Goal: Information Seeking & Learning: Learn about a topic

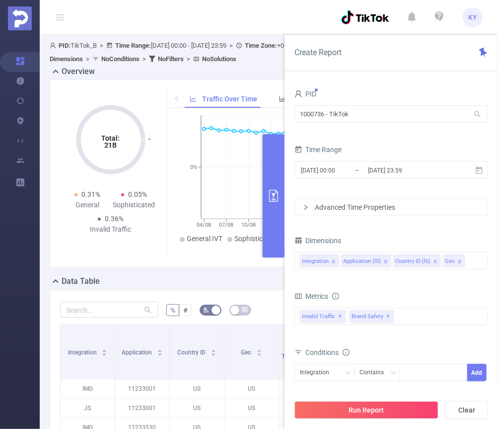
scroll to position [314, 0]
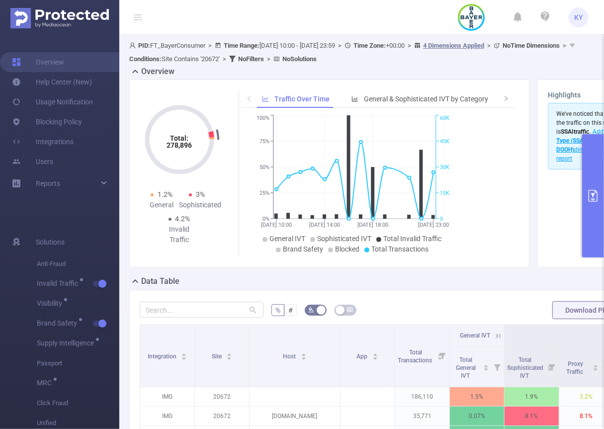
scroll to position [208, 0]
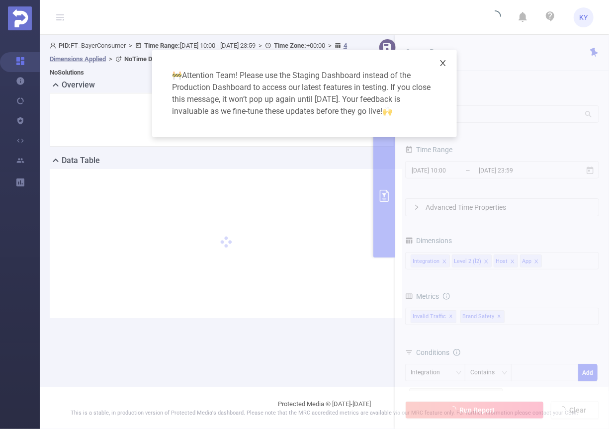
click at [442, 62] on icon "icon: close" at bounding box center [442, 63] width 5 height 6
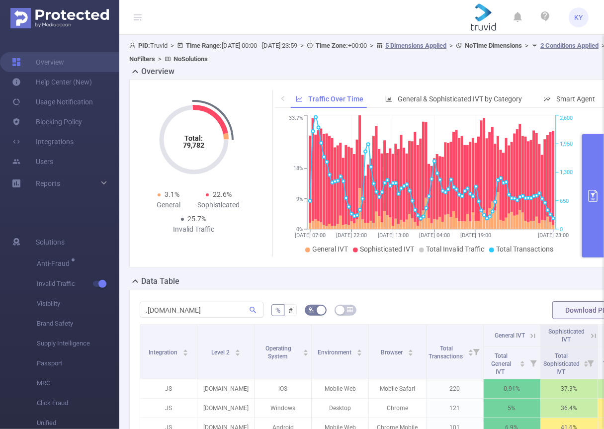
drag, startPoint x: 0, startPoint y: 0, endPoint x: 588, endPoint y: 169, distance: 611.7
click at [591, 169] on button "primary" at bounding box center [593, 195] width 22 height 123
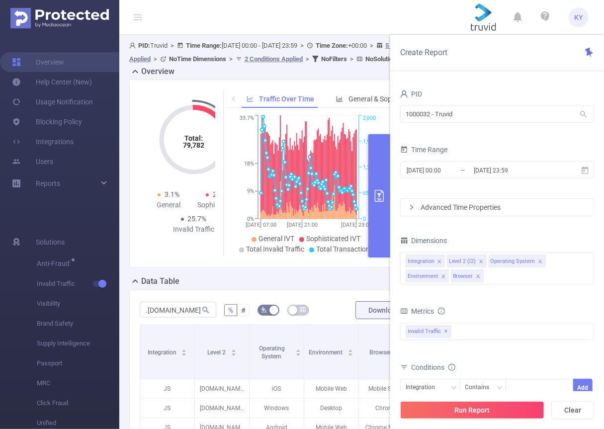
scroll to position [167, 0]
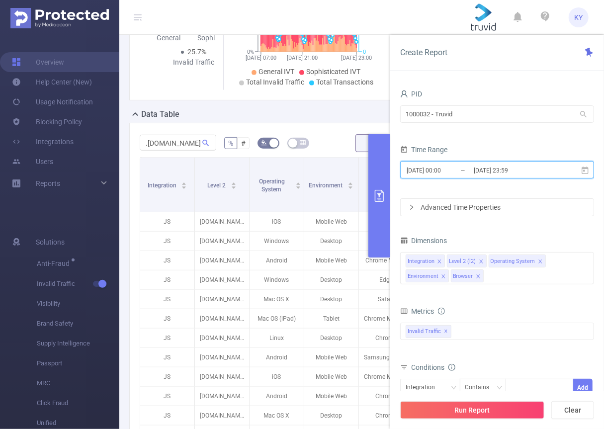
click at [588, 169] on icon at bounding box center [584, 169] width 7 height 7
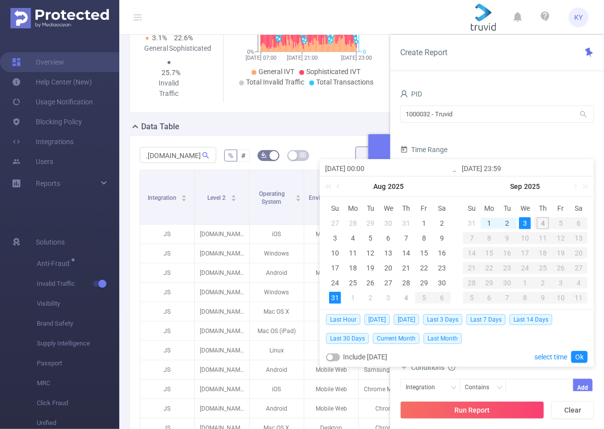
click at [581, 148] on div "Time Range" at bounding box center [497, 151] width 194 height 16
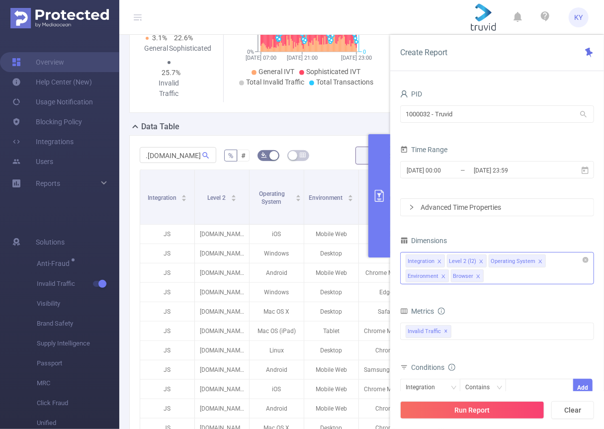
drag, startPoint x: 432, startPoint y: 276, endPoint x: 490, endPoint y: 276, distance: 57.6
click at [476, 275] on icon "icon: close" at bounding box center [478, 276] width 5 height 5
click at [446, 274] on icon "icon: close" at bounding box center [443, 276] width 5 height 5
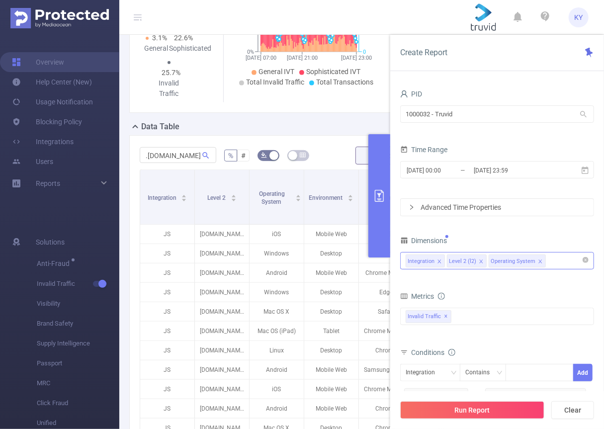
click at [538, 261] on icon "icon: close" at bounding box center [539, 260] width 3 height 3
click at [506, 170] on input "2025-09-03 23:59" at bounding box center [513, 169] width 81 height 13
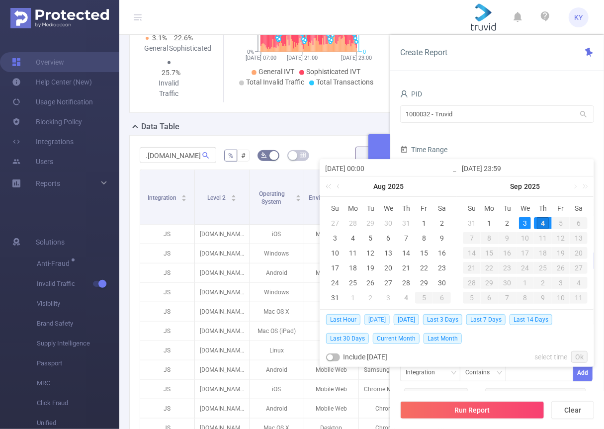
click at [372, 318] on span "[DATE]" at bounding box center [376, 319] width 25 height 11
type input "2025-09-04 00:00"
type input "2025-09-04 23:59"
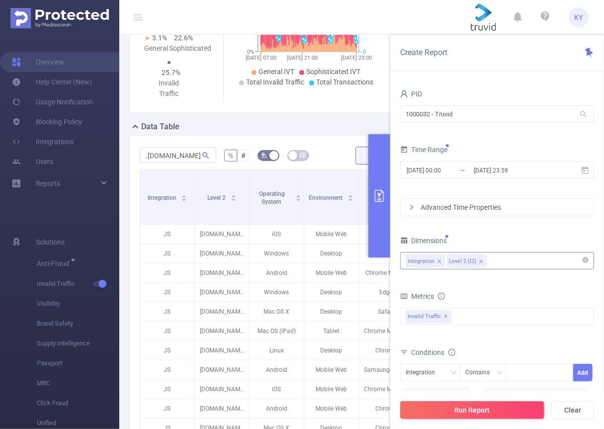
click at [449, 401] on button "Run Report" at bounding box center [472, 410] width 144 height 18
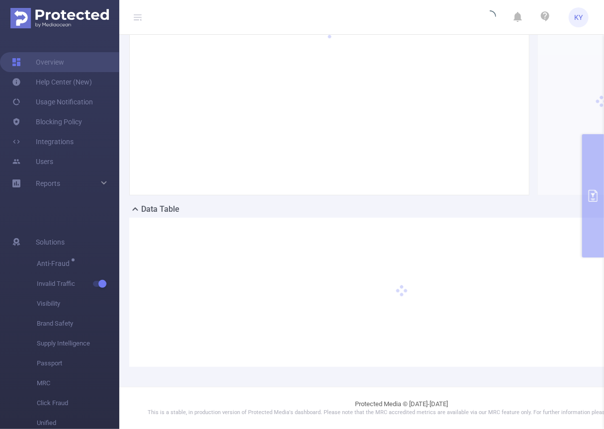
scroll to position [80, 0]
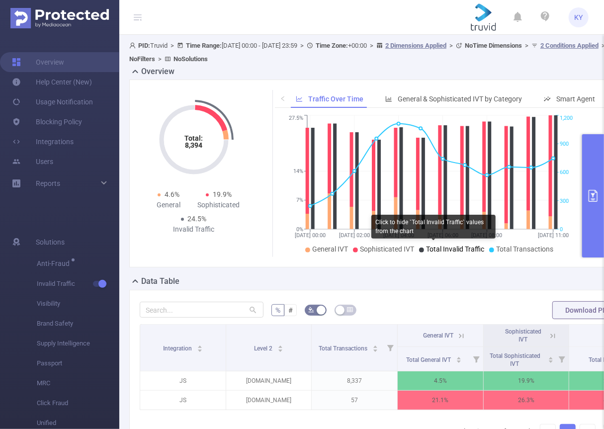
click at [426, 249] on span "Total Invalid Traffic" at bounding box center [455, 249] width 58 height 8
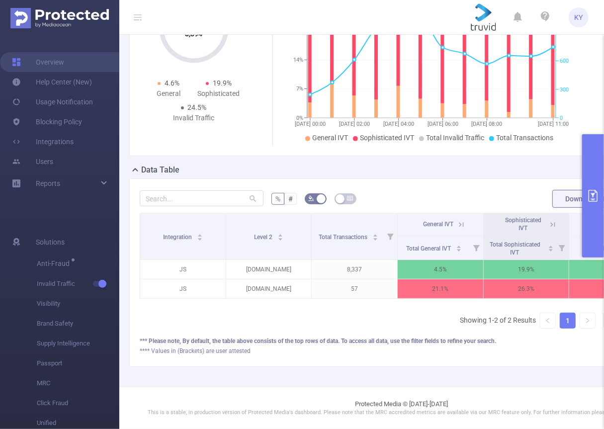
scroll to position [130, 0]
click at [587, 221] on button "primary" at bounding box center [593, 195] width 22 height 123
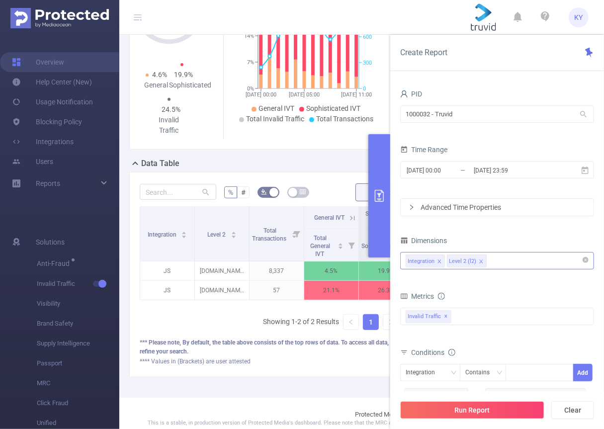
click at [525, 260] on div "Integration Level 2 (l2)" at bounding box center [497, 260] width 183 height 16
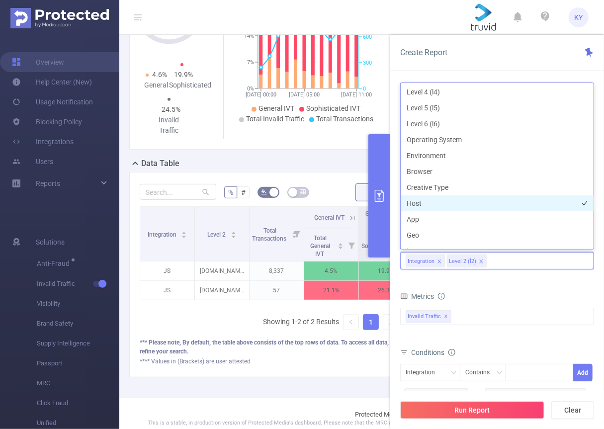
click at [443, 203] on li "Host" at bounding box center [497, 203] width 193 height 16
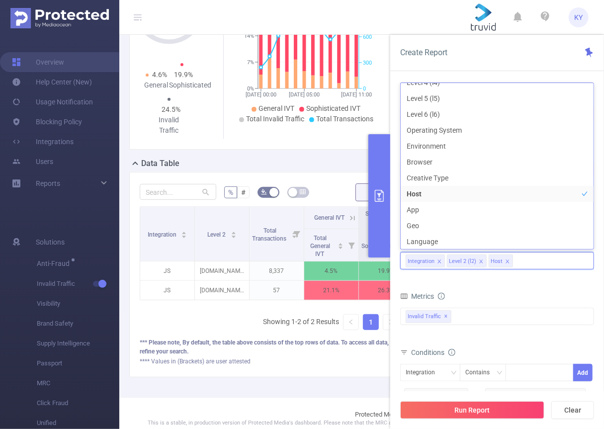
click at [496, 397] on div "Run Report Clear" at bounding box center [497, 410] width 214 height 38
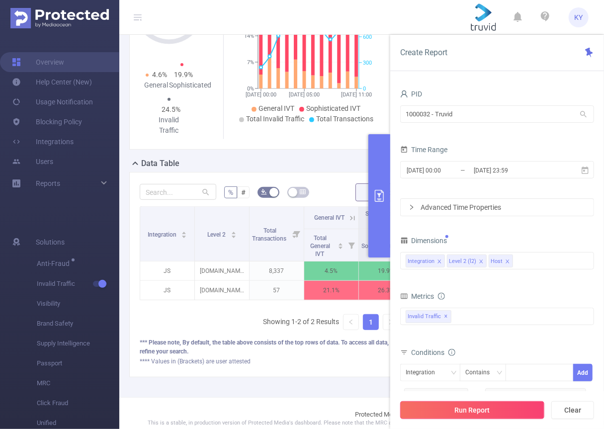
click at [498, 405] on button "Run Report" at bounding box center [472, 410] width 144 height 18
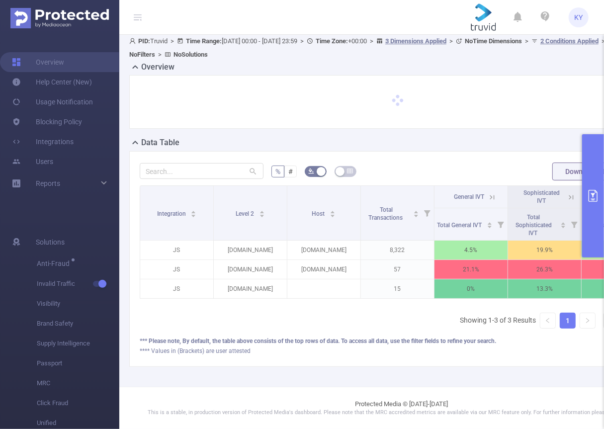
scroll to position [16, 0]
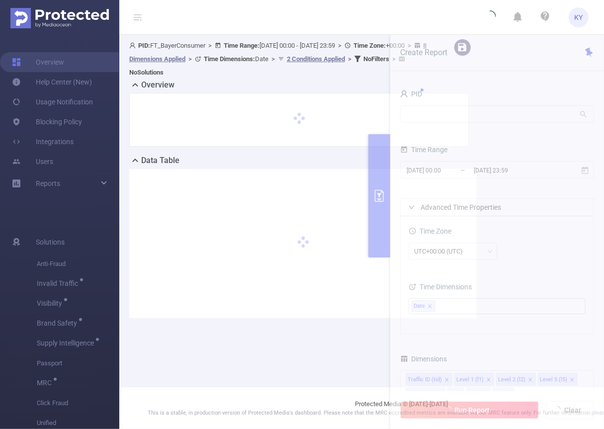
click at [138, 18] on icon at bounding box center [138, 17] width 8 height 8
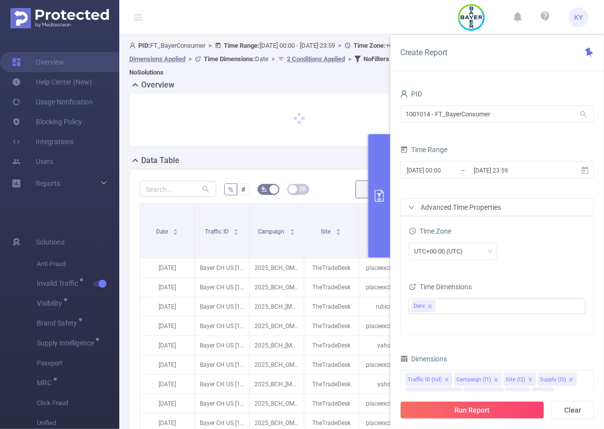
click at [380, 225] on button "primary" at bounding box center [379, 195] width 22 height 123
click at [376, 217] on button "primary" at bounding box center [379, 195] width 22 height 123
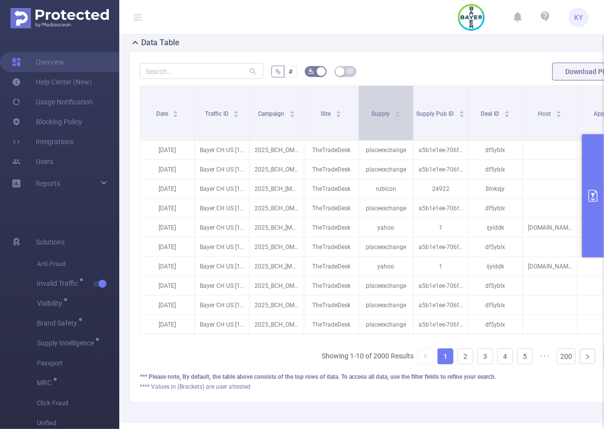
scroll to position [263, 0]
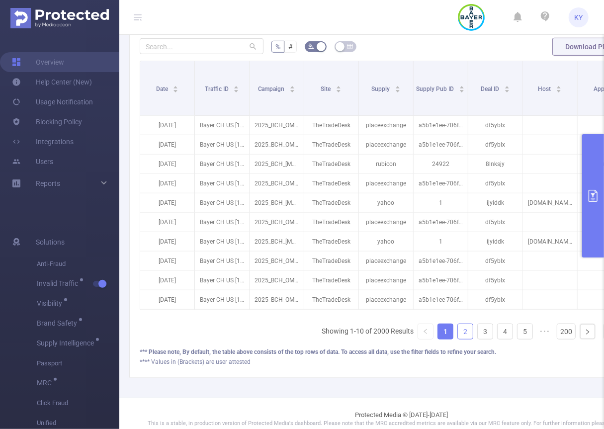
click at [458, 339] on link "2" at bounding box center [465, 331] width 15 height 15
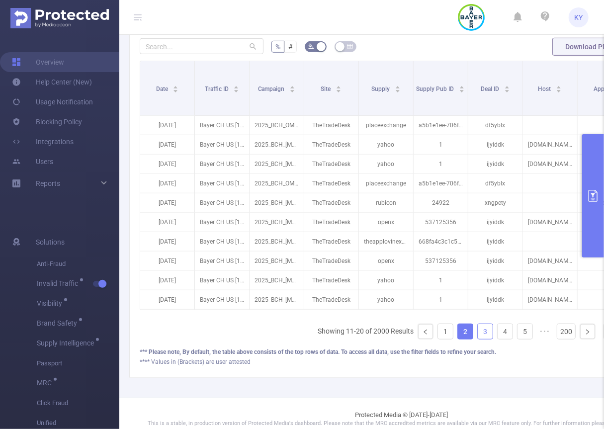
click at [478, 334] on link "3" at bounding box center [485, 331] width 15 height 15
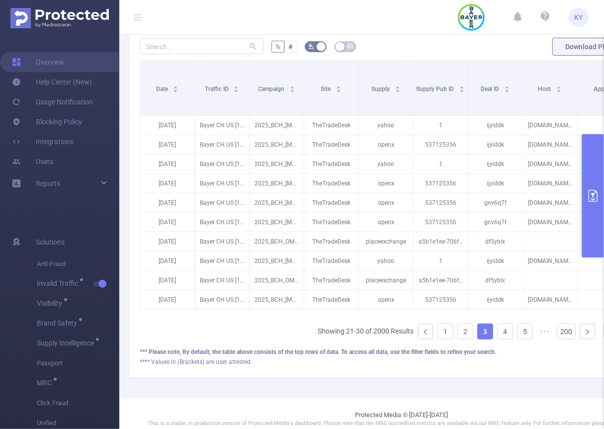
click at [431, 333] on ul "Showing 21-30 of 2000 Results 1 2 3 4 5 ••• 200 10 / page" at bounding box center [486, 332] width 337 height 16
click at [497, 334] on link "4" at bounding box center [504, 331] width 15 height 15
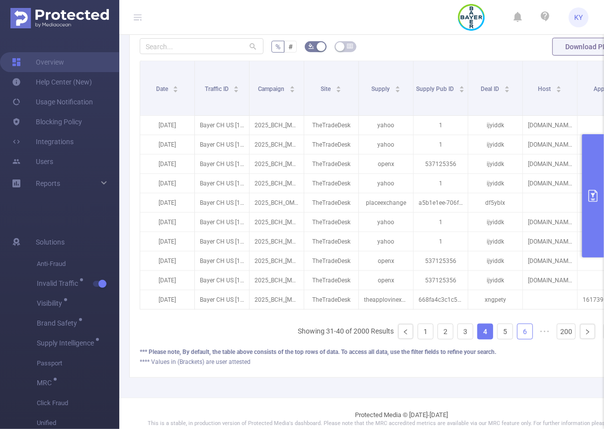
click at [517, 335] on link "6" at bounding box center [524, 331] width 15 height 15
click at [557, 334] on link "200" at bounding box center [566, 331] width 18 height 15
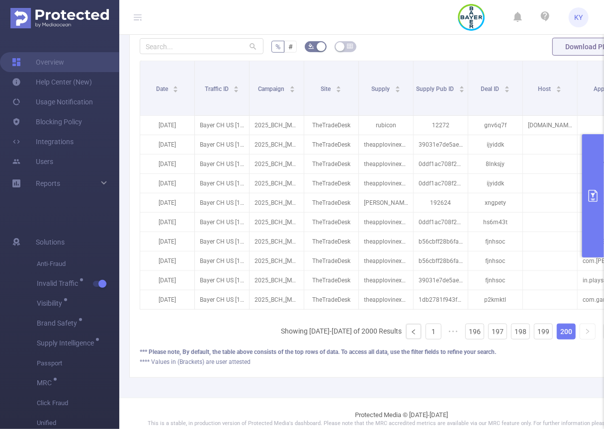
click at [446, 336] on ul "Showing 1991-2000 of 2000 Results 1 ••• 196 197 198 199 200 10 / page" at bounding box center [468, 332] width 374 height 16
click at [488, 335] on link "197" at bounding box center [497, 331] width 18 height 15
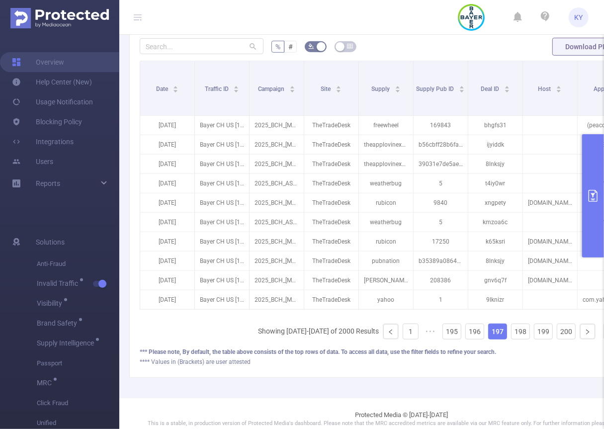
click at [403, 335] on ul "Showing 1961-1970 of 2000 Results 1 ••• 195 196 197 198 199 200 10 / page" at bounding box center [456, 332] width 397 height 16
click at [466, 335] on link "196" at bounding box center [475, 331] width 18 height 15
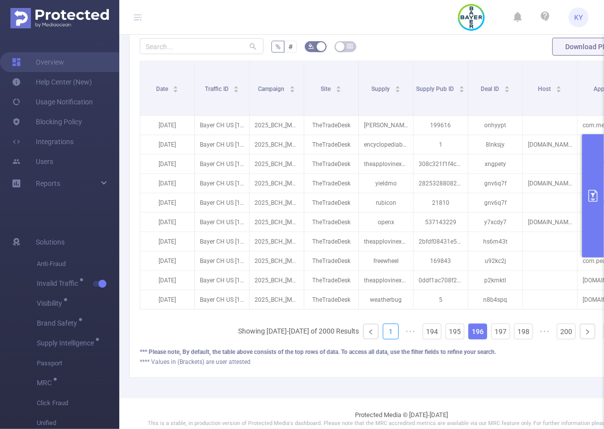
click at [383, 337] on link "1" at bounding box center [390, 331] width 15 height 15
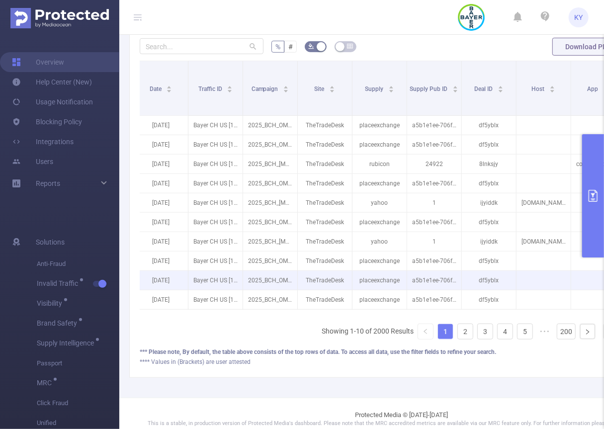
scroll to position [0, 0]
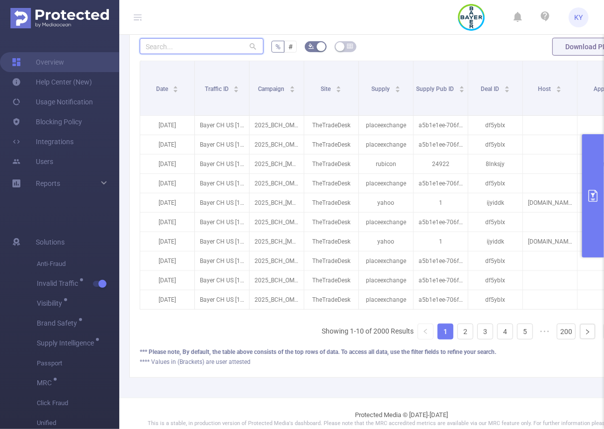
click at [186, 53] on input "text" at bounding box center [202, 46] width 124 height 16
paste input "263579"
type input "263579"
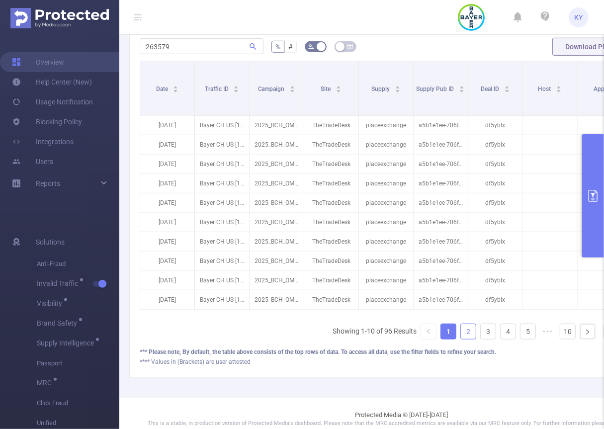
click at [461, 326] on link "2" at bounding box center [468, 331] width 15 height 15
click at [481, 333] on link "3" at bounding box center [488, 331] width 15 height 15
click at [461, 334] on link "2" at bounding box center [468, 331] width 15 height 15
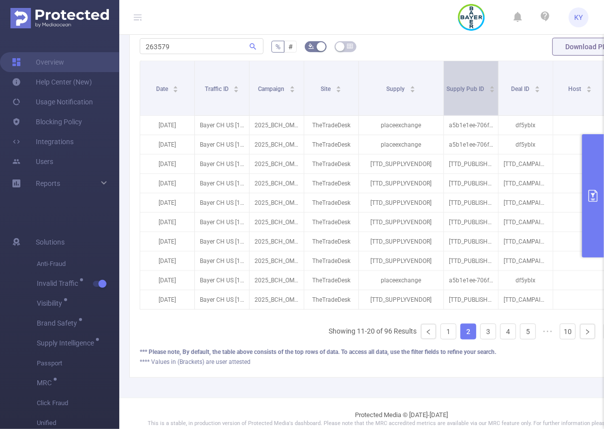
drag, startPoint x: 412, startPoint y: 95, endPoint x: 443, endPoint y: 96, distance: 30.4
click at [443, 96] on span at bounding box center [443, 88] width 5 height 54
click at [441, 339] on link "1" at bounding box center [448, 331] width 15 height 15
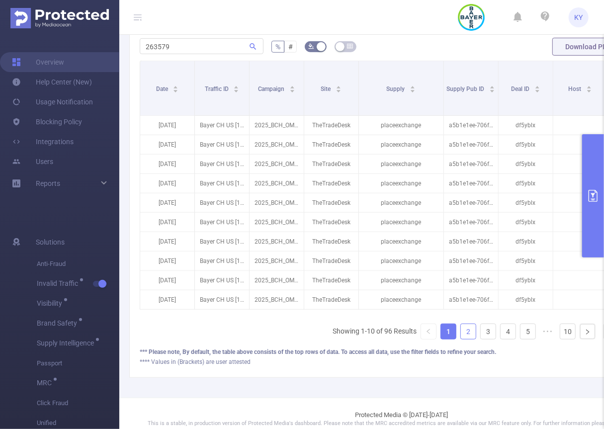
click at [461, 334] on link "2" at bounding box center [468, 331] width 15 height 15
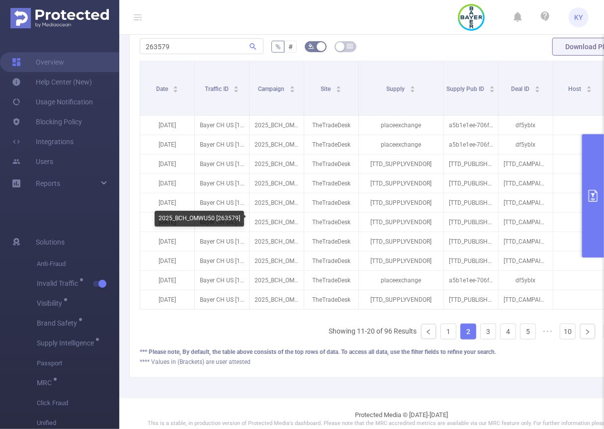
click at [223, 219] on div "2025_BCH_OMWU50 [263579]" at bounding box center [199, 219] width 89 height 16
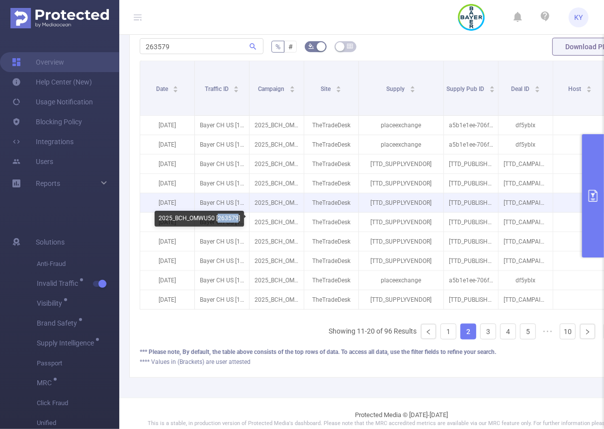
copy div "263579"
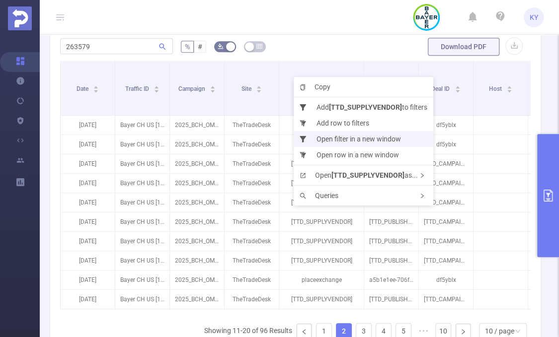
click at [350, 140] on li "Open filter in a new window" at bounding box center [364, 139] width 140 height 16
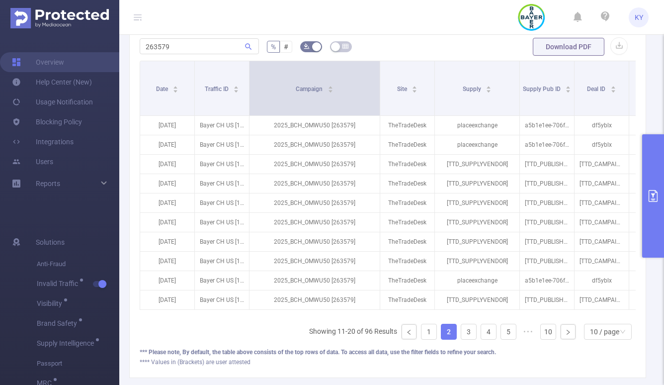
drag, startPoint x: 301, startPoint y: 95, endPoint x: 377, endPoint y: 93, distance: 76.0
click at [377, 93] on span at bounding box center [379, 88] width 5 height 54
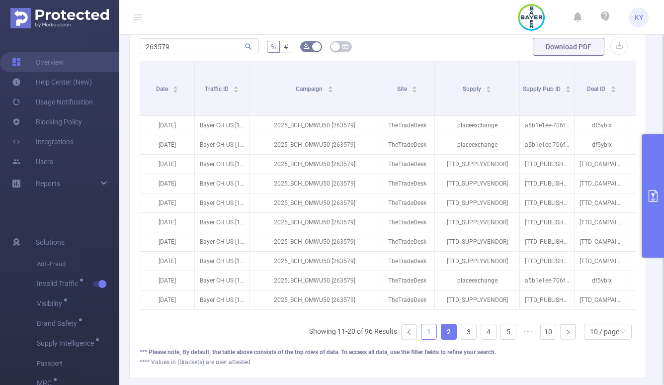
click at [421, 334] on link "1" at bounding box center [428, 331] width 15 height 15
click at [455, 332] on ul "Showing 1-10 of 96 Results 1 2 3 4 5 ••• 10 10 / page" at bounding box center [474, 332] width 323 height 16
click at [481, 336] on link "4" at bounding box center [488, 331] width 15 height 15
click at [501, 332] on link "6" at bounding box center [508, 331] width 15 height 15
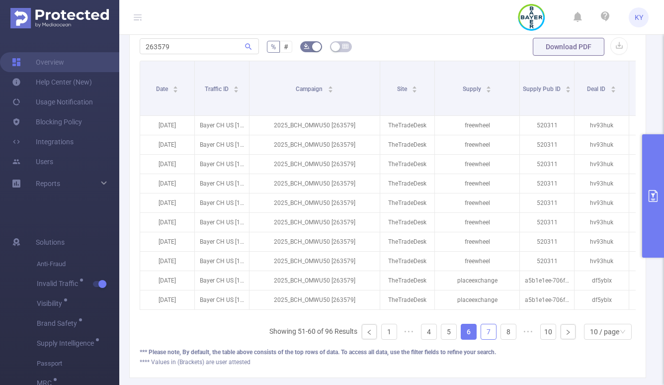
click at [481, 334] on link "7" at bounding box center [488, 331] width 15 height 15
click at [428, 334] on span "•••" at bounding box center [429, 332] width 16 height 16
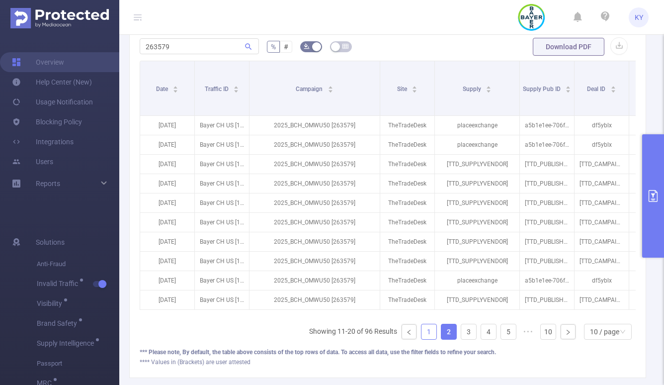
click at [425, 334] on link "1" at bounding box center [428, 331] width 15 height 15
click at [447, 332] on link "2" at bounding box center [448, 331] width 15 height 15
click at [425, 331] on link "1" at bounding box center [428, 331] width 15 height 15
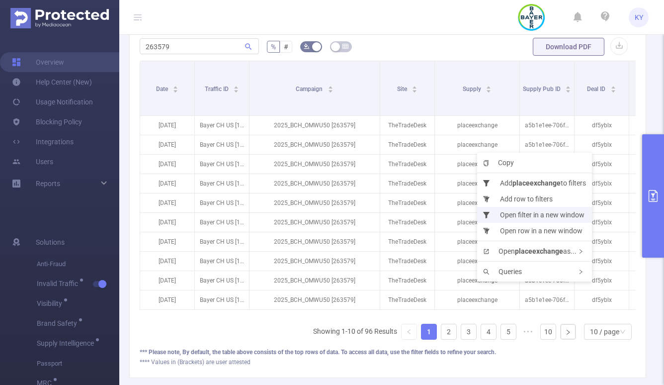
click at [536, 218] on li "Open filter in a new window" at bounding box center [534, 215] width 115 height 16
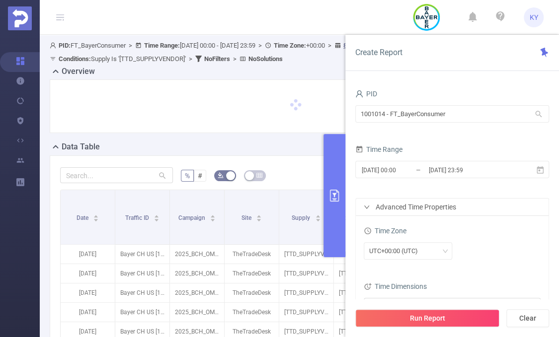
click at [329, 165] on button "primary" at bounding box center [335, 195] width 22 height 123
click at [326, 171] on button "primary" at bounding box center [335, 195] width 22 height 123
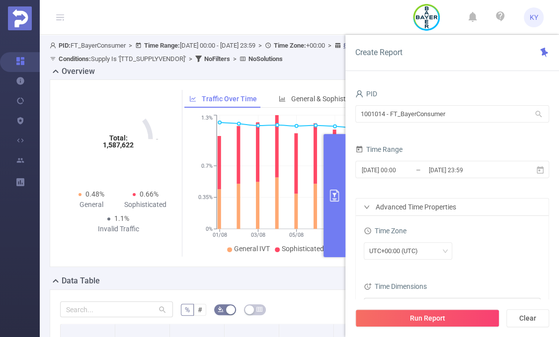
click at [336, 172] on button "primary" at bounding box center [335, 195] width 22 height 123
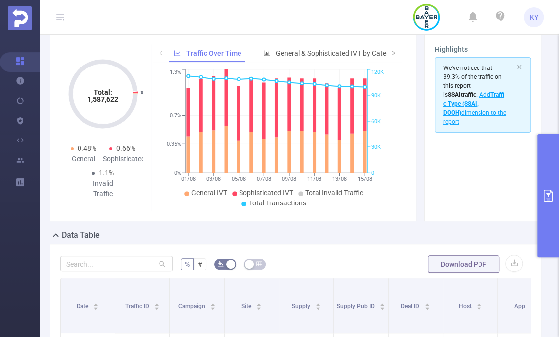
scroll to position [170, 0]
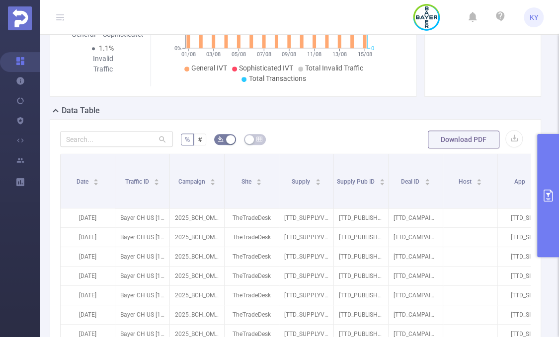
click at [544, 186] on button "primary" at bounding box center [548, 195] width 22 height 123
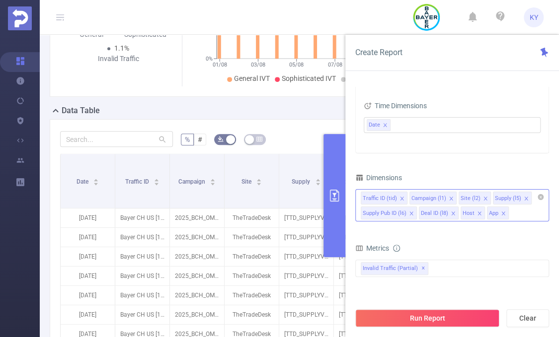
click at [519, 214] on div "Traffic ID (tid) Campaign (l1) Site (l2) Supply (l5) Supply Pub ID (l6) Deal ID…" at bounding box center [452, 205] width 194 height 32
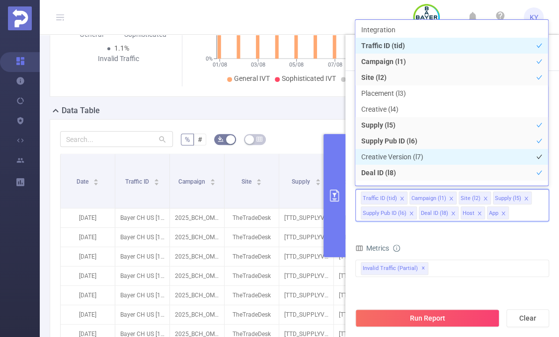
scroll to position [10, 0]
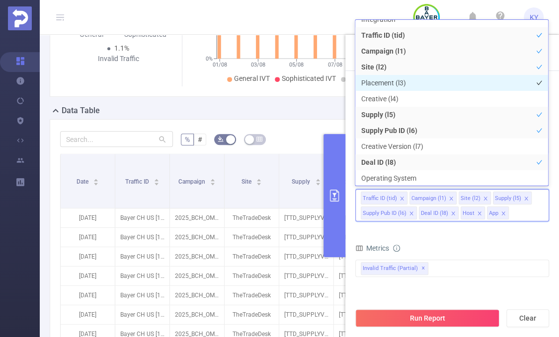
click at [394, 81] on li "Placement (l3)" at bounding box center [451, 83] width 193 height 16
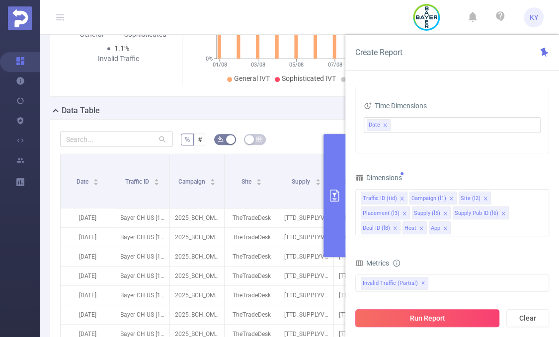
click at [448, 326] on button "Run Report" at bounding box center [427, 319] width 144 height 18
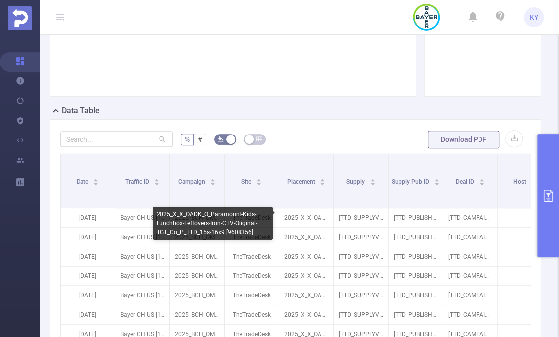
click at [244, 233] on div "2025_X_X_OADK_O_Paramount-Kids-Lunchbox-Leftovers-Iron-CTV-Original-TGT_Co_P_TT…" at bounding box center [213, 223] width 120 height 33
copy div "9608356"
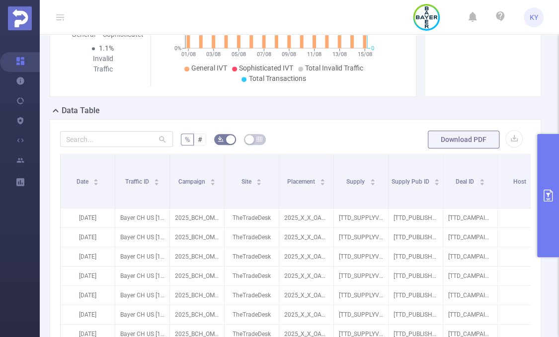
click at [540, 176] on button "primary" at bounding box center [548, 195] width 22 height 123
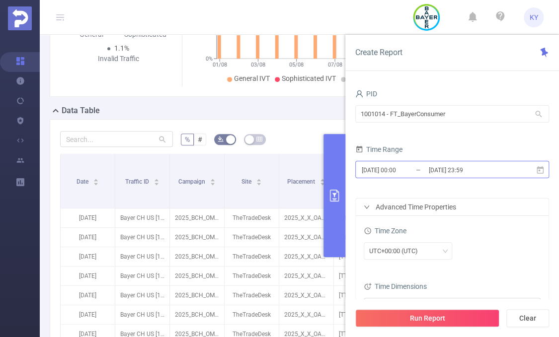
click at [451, 169] on input "[DATE] 23:59" at bounding box center [468, 169] width 81 height 13
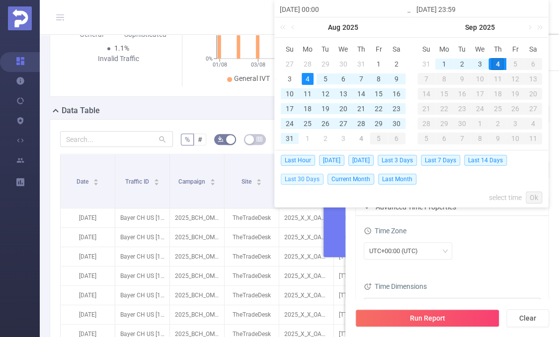
click at [318, 178] on span "Last 30 Days" at bounding box center [302, 179] width 43 height 11
type input "2025-08-05 00:00"
type input "2025-09-04 23:59"
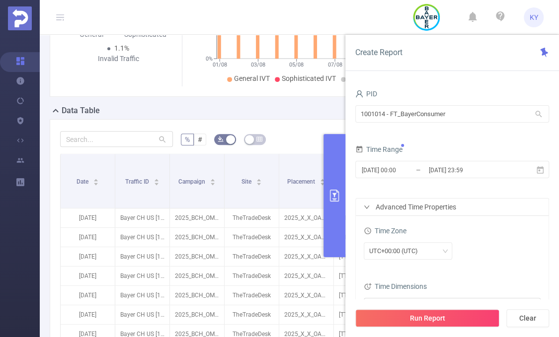
drag, startPoint x: 469, startPoint y: 319, endPoint x: 457, endPoint y: 312, distance: 14.2
click at [469, 319] on button "Run Report" at bounding box center [427, 319] width 144 height 18
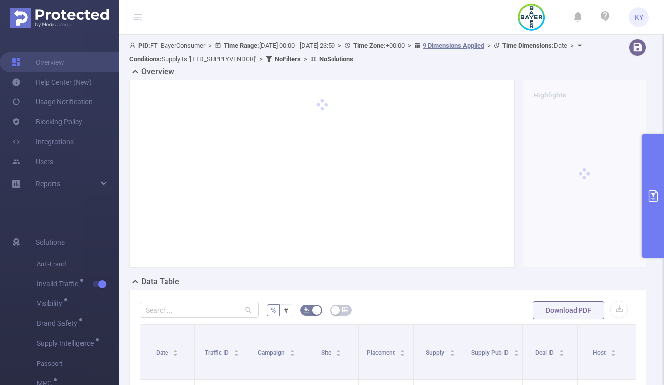
click at [137, 20] on icon at bounding box center [138, 17] width 8 height 8
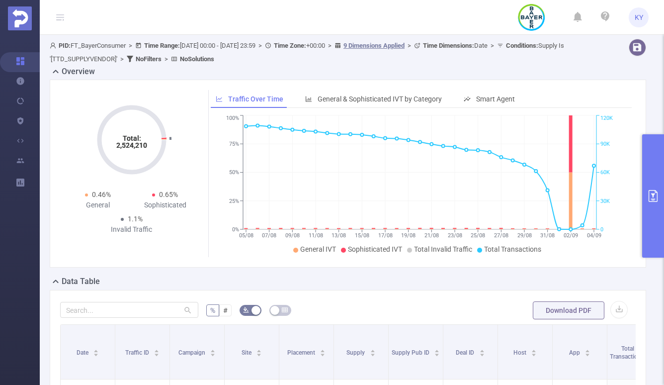
click at [559, 177] on button "primary" at bounding box center [653, 195] width 22 height 123
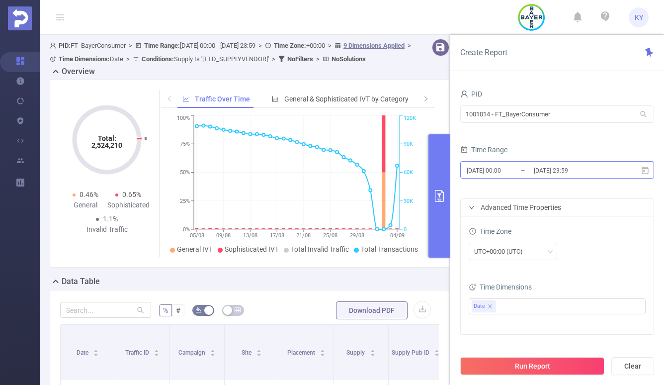
click at [559, 173] on input "2025-09-04 23:59" at bounding box center [573, 169] width 81 height 13
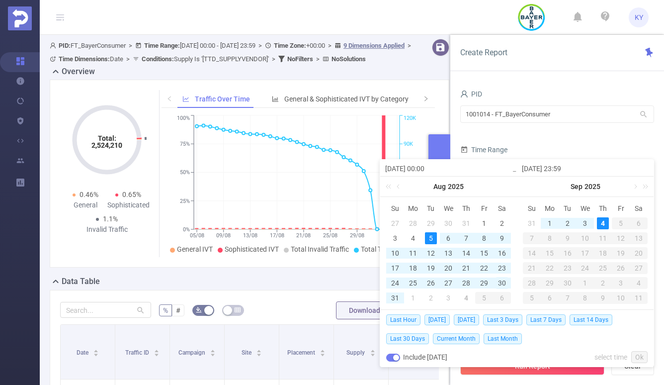
click at [499, 281] on div "30" at bounding box center [502, 283] width 12 height 12
click at [398, 184] on link at bounding box center [399, 186] width 9 height 20
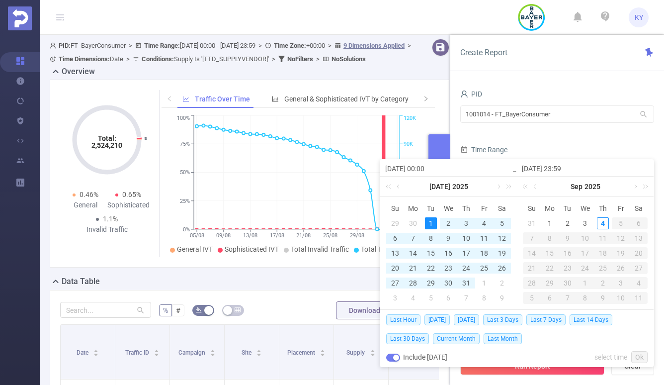
click at [429, 221] on div "1" at bounding box center [431, 223] width 12 height 12
type input "[DATE] 00:00"
type input "[DATE] 23:59"
type input "[DATE] 00:00"
type input "[DATE] 23:59"
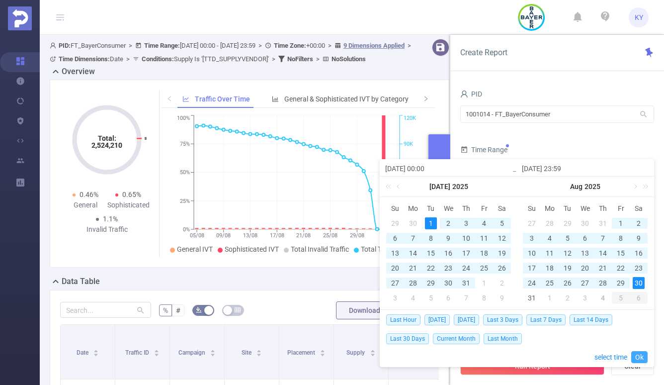
click at [559, 337] on link "Ok" at bounding box center [639, 357] width 16 height 12
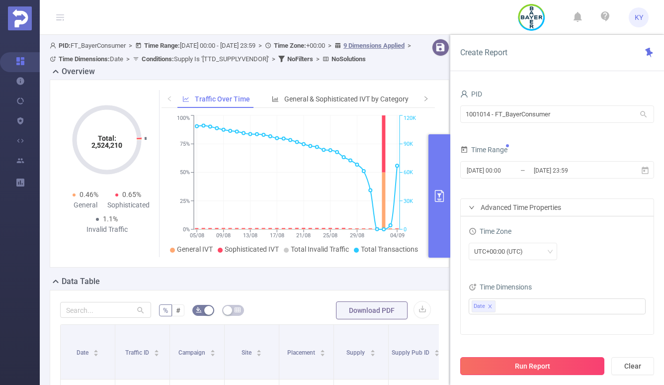
click at [559, 337] on button "Run Report" at bounding box center [532, 366] width 144 height 18
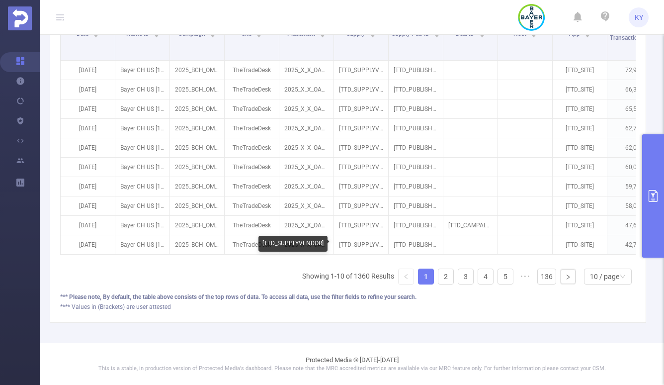
scroll to position [321, 0]
click at [442, 272] on link "2" at bounding box center [445, 276] width 15 height 15
click at [463, 272] on link "3" at bounding box center [465, 276] width 15 height 15
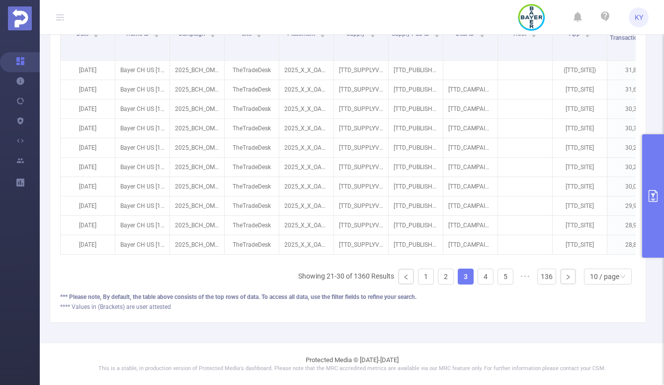
click at [463, 272] on link "3" at bounding box center [465, 276] width 15 height 15
click at [497, 277] on li "5" at bounding box center [505, 276] width 16 height 16
click at [472, 274] on ul "Showing 41-50 of 1360 Results 1 ••• 3 4 5 6 7 ••• 136 10 / page" at bounding box center [446, 276] width 377 height 16
click at [497, 277] on li "7" at bounding box center [505, 276] width 16 height 16
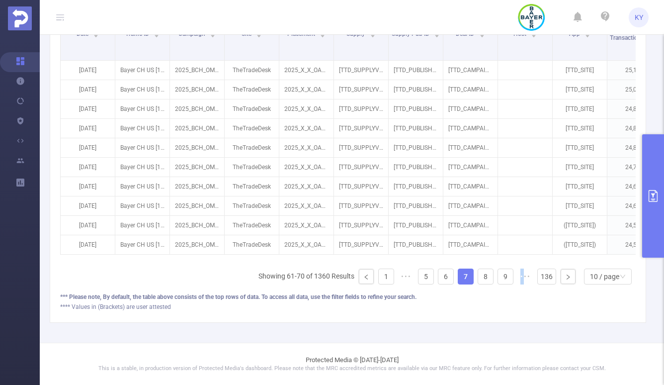
click at [492, 277] on ul "Showing 61-70 of 1360 Results 1 ••• 5 6 7 8 9 ••• 136 10 / page" at bounding box center [446, 276] width 377 height 16
click at [478, 277] on link "8" at bounding box center [485, 276] width 15 height 15
click at [478, 277] on link "9" at bounding box center [485, 276] width 15 height 15
click at [478, 277] on link "10" at bounding box center [485, 276] width 15 height 15
click at [498, 277] on link "11" at bounding box center [505, 276] width 15 height 15
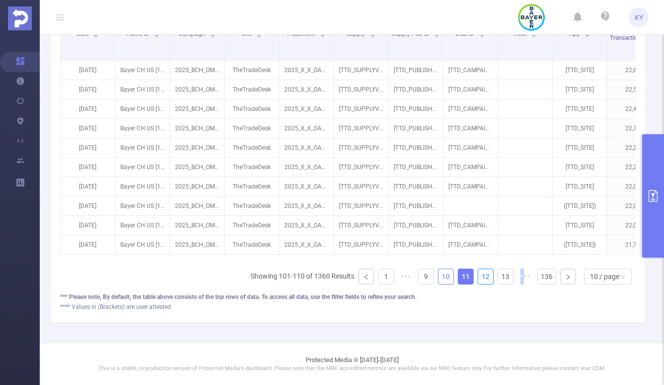
click at [478, 277] on link "12" at bounding box center [485, 276] width 15 height 15
click at [478, 277] on link "13" at bounding box center [485, 276] width 15 height 15
click at [498, 277] on link "14" at bounding box center [505, 276] width 15 height 15
click at [478, 277] on link "15" at bounding box center [485, 276] width 15 height 15
click at [478, 277] on link "16" at bounding box center [485, 276] width 15 height 15
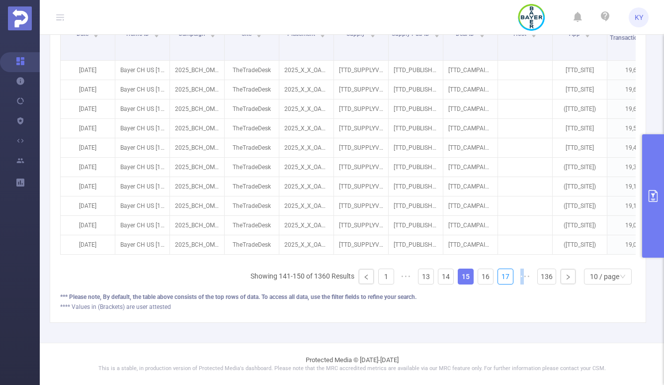
click at [498, 277] on link "17" at bounding box center [505, 276] width 15 height 15
click at [478, 277] on link "18" at bounding box center [485, 276] width 15 height 15
click at [559, 193] on icon "primary" at bounding box center [653, 196] width 12 height 12
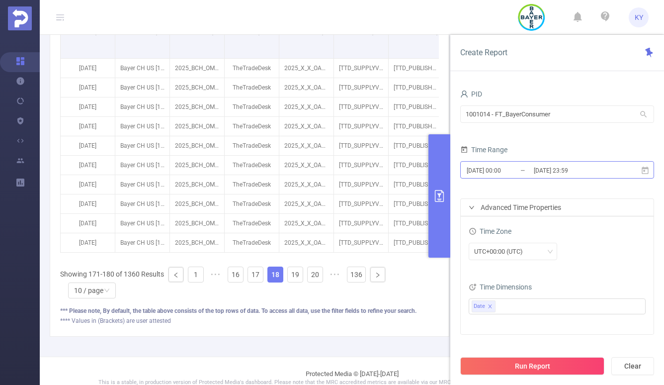
click at [559, 172] on input "2025-08-30 23:59" at bounding box center [573, 169] width 81 height 13
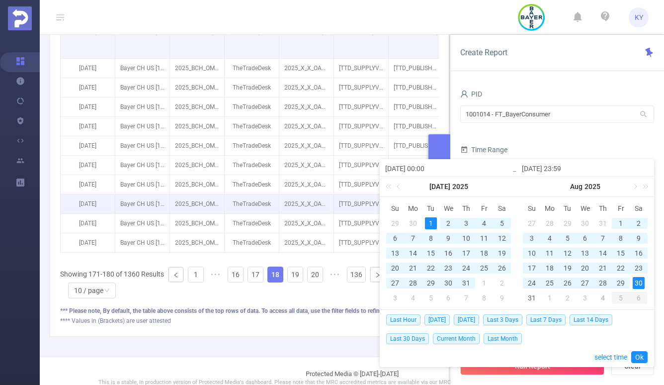
click at [312, 213] on p "2025_X_X_OADK_O_Paramount-Kids-Lunchbox-Leftovers-Iron-CTV-Original-WM_Co_P_TTD…" at bounding box center [306, 203] width 54 height 19
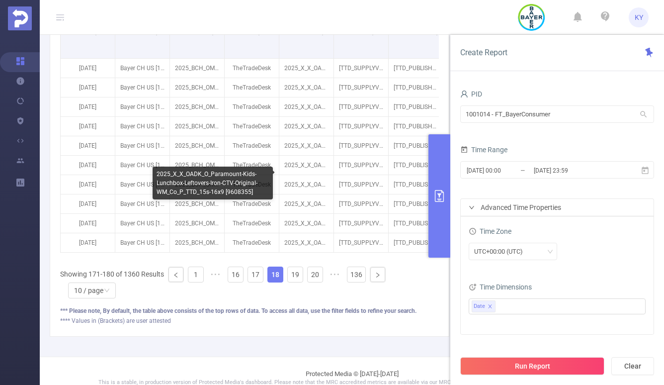
click at [244, 194] on div "2025_X_X_OADK_O_Paramount-Kids-Lunchbox-Leftovers-Iron-CTV-Original-WM_Co_P_TTD…" at bounding box center [213, 182] width 120 height 33
copy div "9608355"
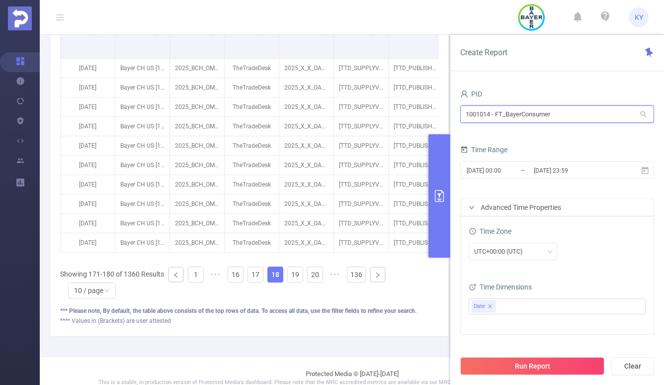
click at [559, 114] on input "1001014 - FT_BayerConsumer" at bounding box center [557, 113] width 194 height 17
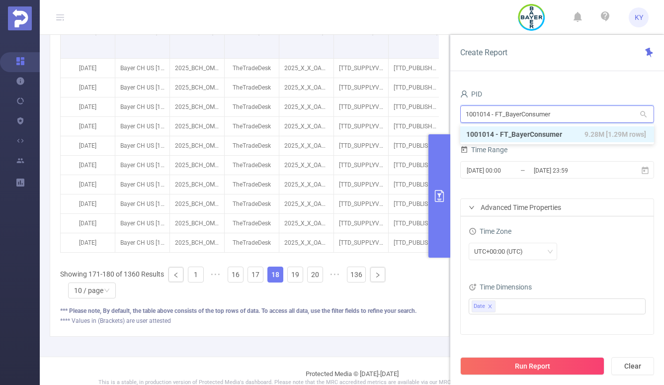
type input "l"
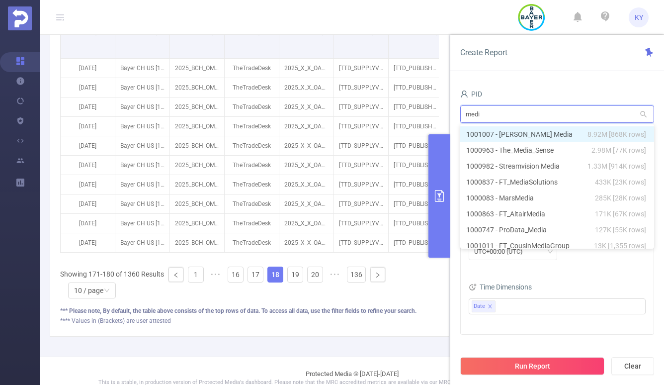
type input "media"
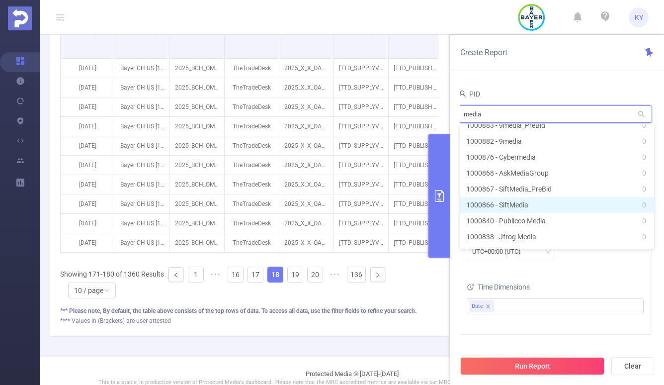
scroll to position [0, 0]
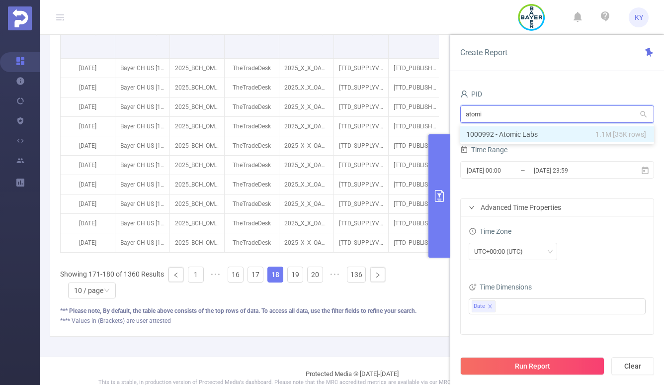
type input "atomic"
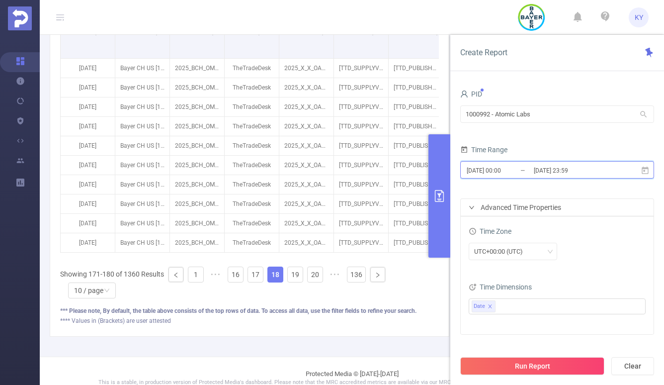
click at [559, 163] on span "2025-07-01 00:00 _ 2025-08-30 23:59" at bounding box center [557, 169] width 194 height 17
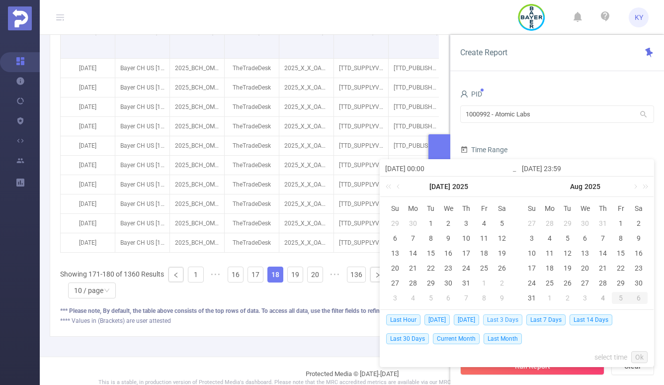
click at [506, 317] on span "Last 3 Days" at bounding box center [502, 319] width 39 height 11
type input "2025-09-01 00:00"
type input "2025-09-04 23:59"
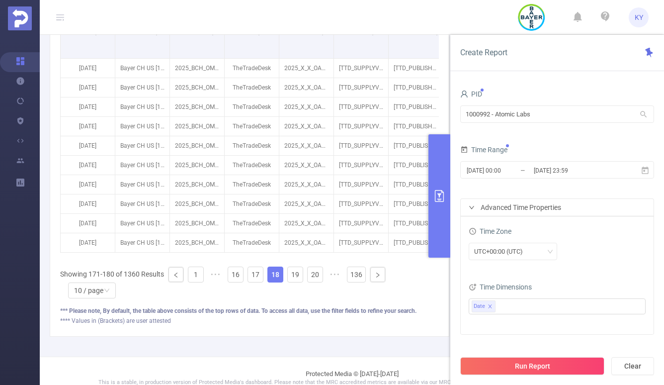
click at [537, 337] on button "Run Report" at bounding box center [532, 366] width 144 height 18
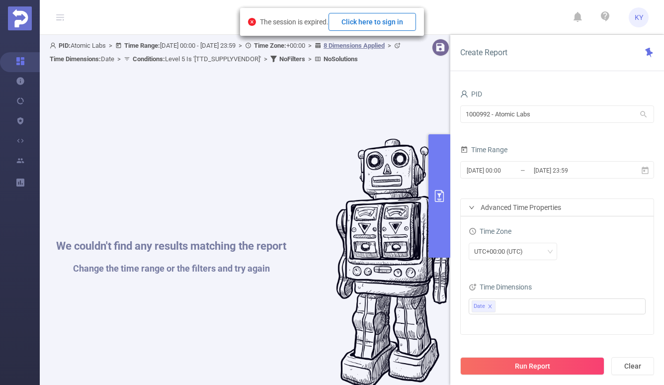
click at [391, 18] on button "Click here to sign in" at bounding box center [371, 22] width 87 height 18
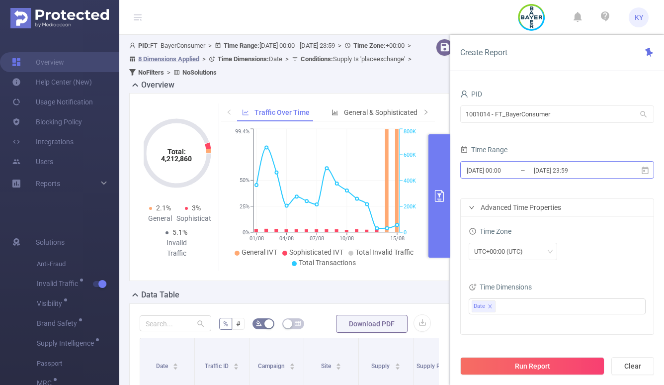
click at [540, 168] on input "[DATE] 23:59" at bounding box center [573, 169] width 81 height 13
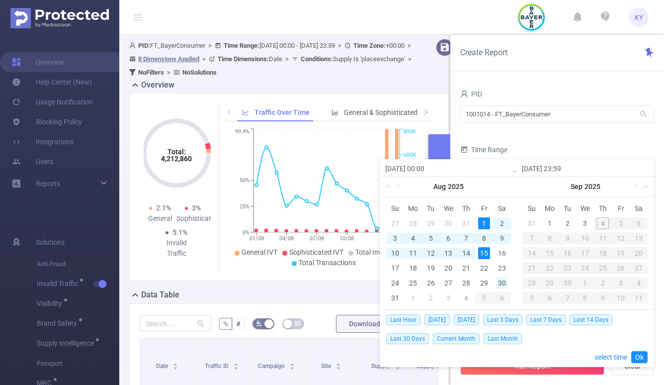
click at [504, 282] on div "30" at bounding box center [502, 283] width 12 height 12
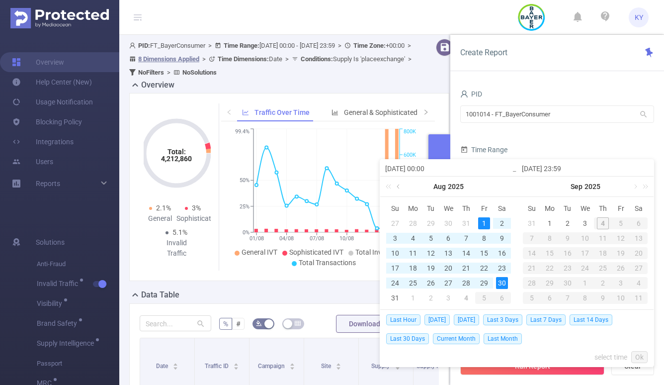
click at [399, 188] on link at bounding box center [399, 186] width 9 height 20
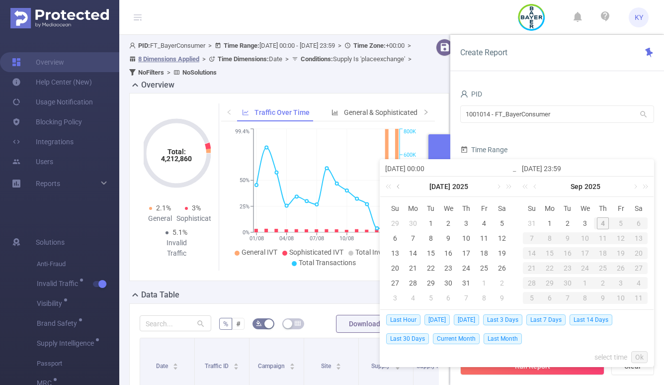
click at [399, 188] on link at bounding box center [399, 186] width 9 height 20
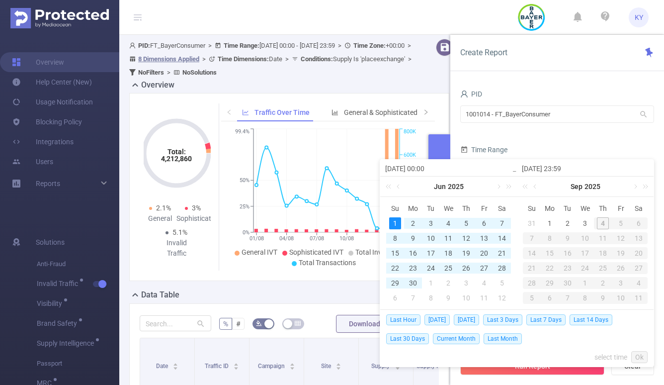
click at [393, 224] on div "1" at bounding box center [395, 223] width 12 height 12
type input "[DATE] 00:00"
type input "[DATE] 23:59"
type input "[DATE] 00:00"
type input "[DATE] 23:59"
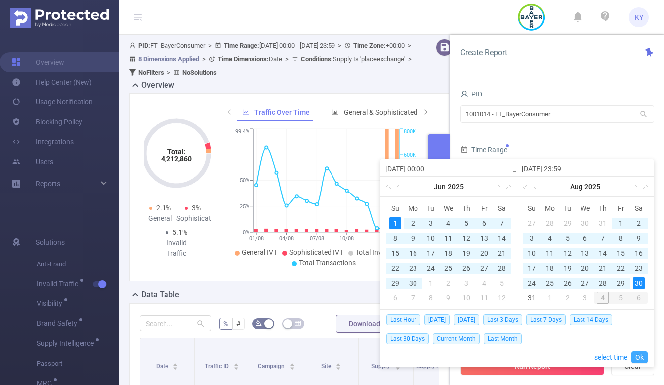
click at [644, 353] on link "Ok" at bounding box center [639, 357] width 16 height 12
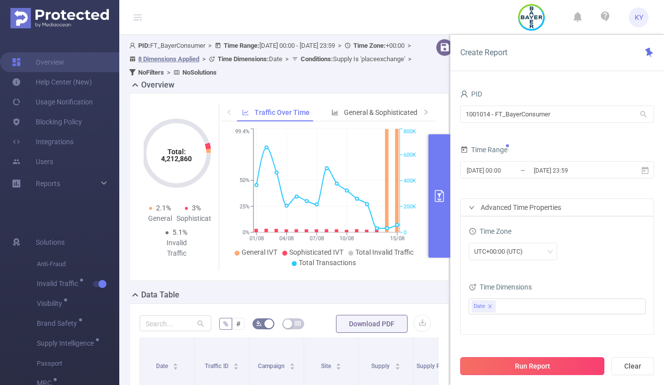
click at [567, 367] on button "Run Report" at bounding box center [532, 366] width 144 height 18
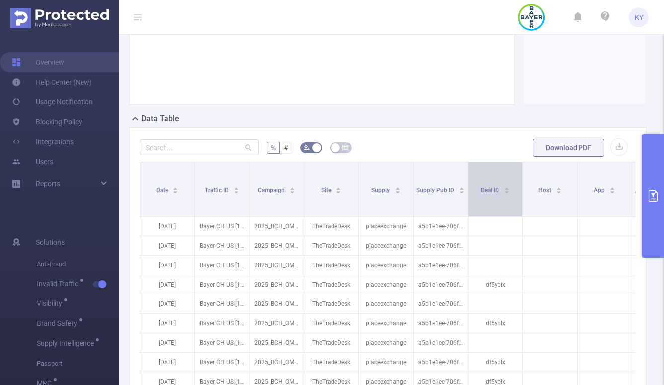
scroll to position [329, 0]
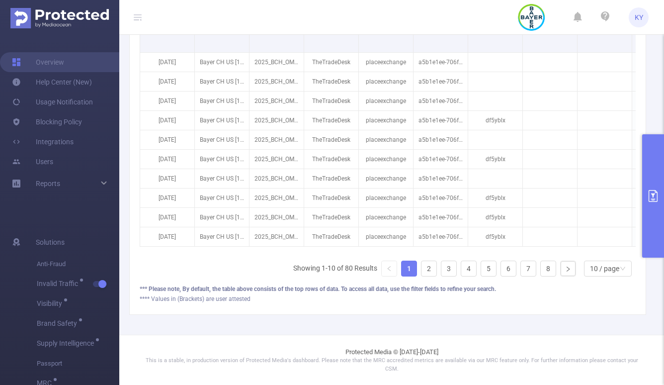
click at [656, 168] on button "primary" at bounding box center [653, 195] width 22 height 123
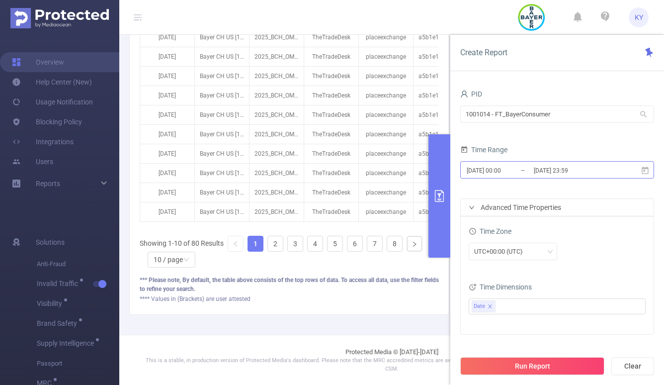
scroll to position [233, 0]
click at [580, 170] on input "[DATE] 23:59" at bounding box center [573, 169] width 81 height 13
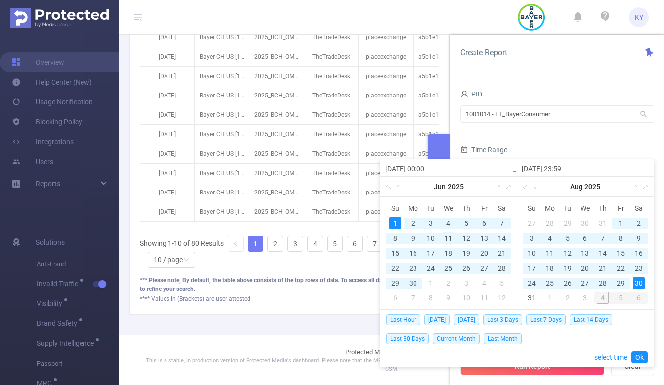
click at [448, 239] on div "11" at bounding box center [448, 238] width 12 height 12
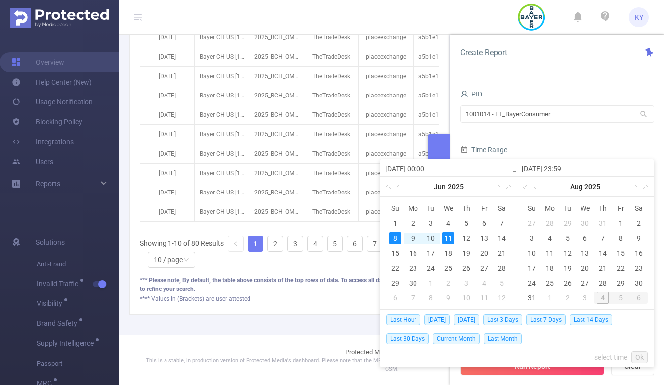
click at [399, 239] on div "8" at bounding box center [395, 238] width 12 height 12
type input "[DATE] 00:00"
type input "[DATE] 23:59"
type input "[DATE] 00:00"
type input "[DATE] 23:59"
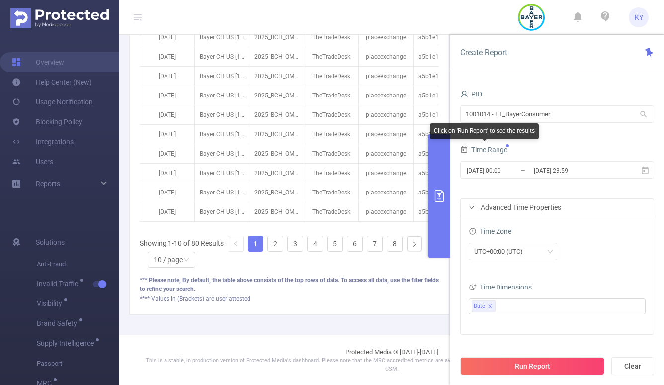
click at [538, 135] on div "Click on 'Run Report' to see the results" at bounding box center [484, 131] width 109 height 16
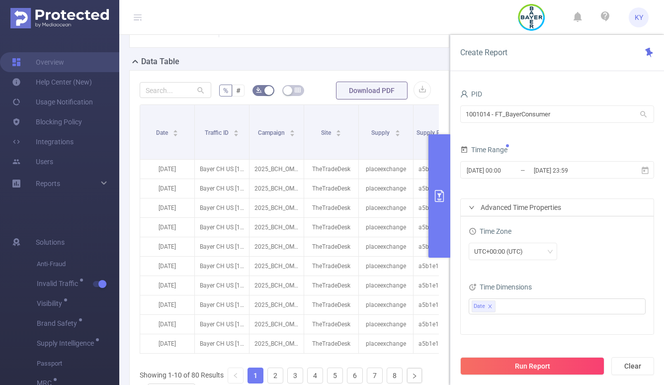
scroll to position [367, 0]
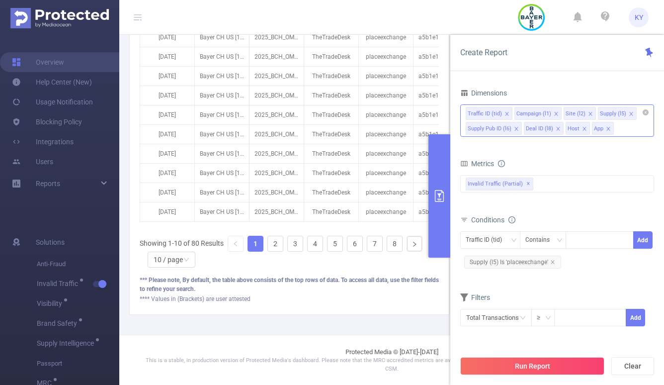
click at [630, 124] on div "Traffic ID (tid) Campaign (l1) Site (l2) Supply (l5) Supply Pub ID (l6) Deal ID…" at bounding box center [557, 120] width 194 height 32
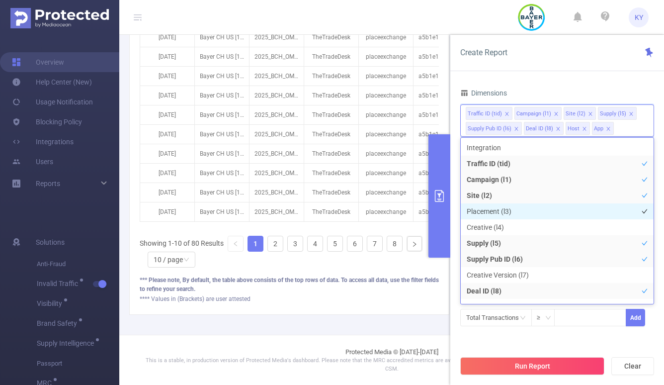
click at [536, 214] on li "Placement (l3)" at bounding box center [557, 211] width 193 height 16
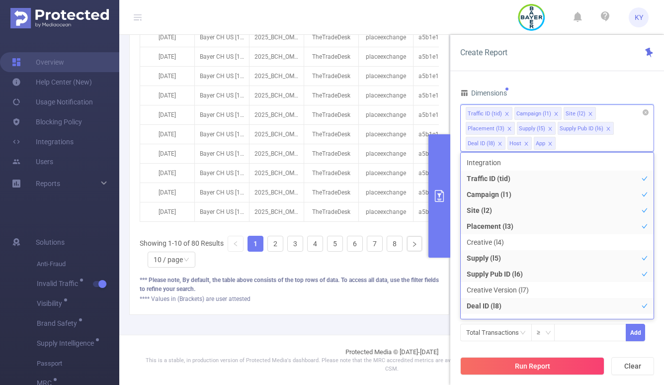
click at [529, 141] on icon "icon: close" at bounding box center [526, 143] width 5 height 5
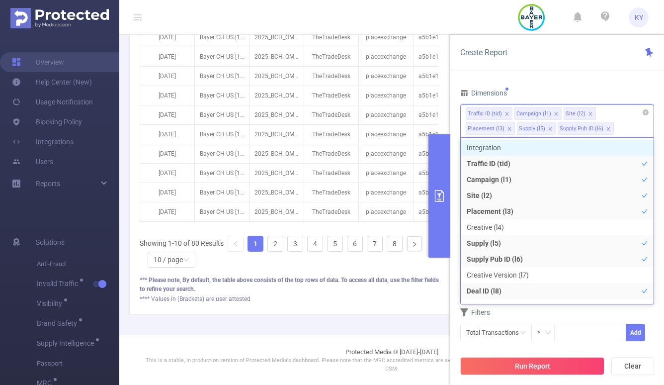
click at [526, 141] on icon "icon: close" at bounding box center [523, 143] width 5 height 5
click at [501, 142] on icon "icon: close" at bounding box center [499, 143] width 3 height 3
click at [606, 128] on icon "icon: close" at bounding box center [608, 128] width 5 height 5
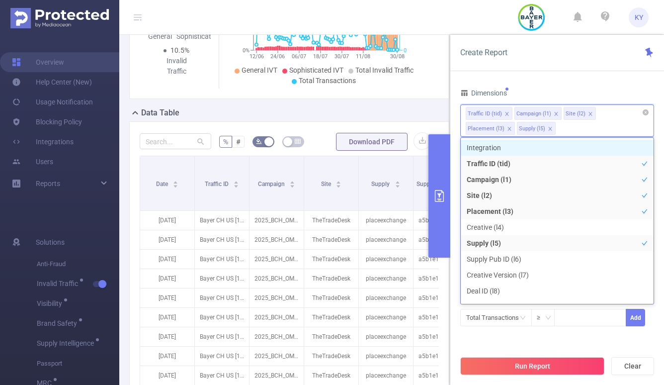
scroll to position [0, 0]
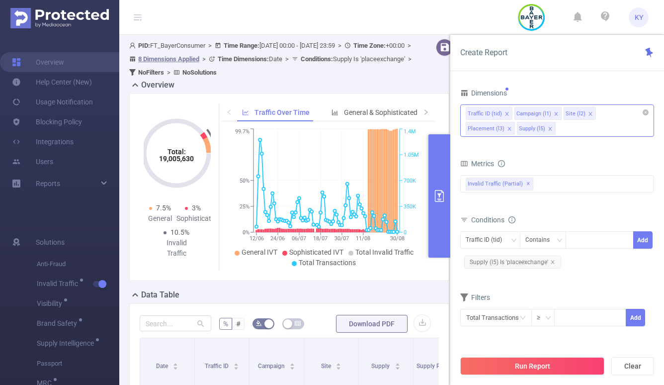
click at [442, 220] on button "primary" at bounding box center [439, 195] width 22 height 123
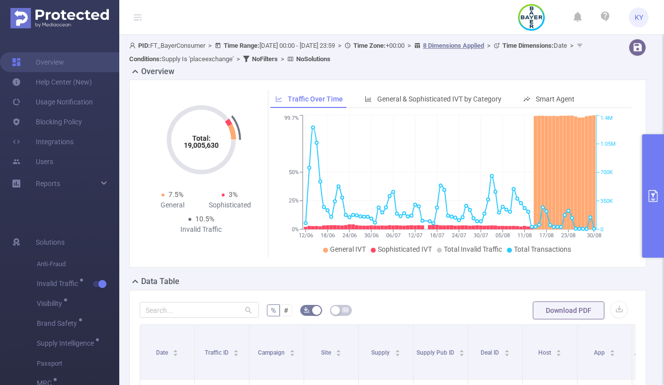
click at [646, 230] on button "primary" at bounding box center [653, 195] width 22 height 123
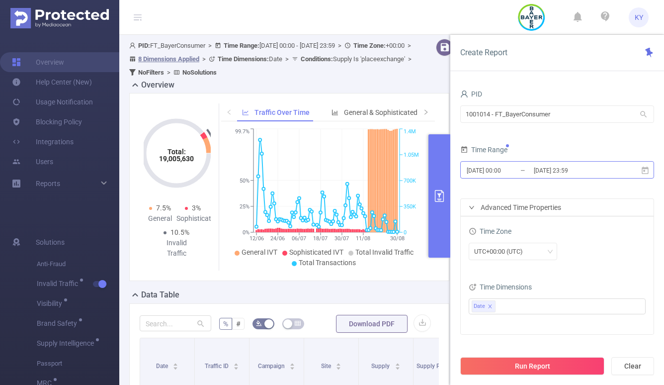
click at [527, 170] on input "2025-06-08 00:00" at bounding box center [506, 169] width 81 height 13
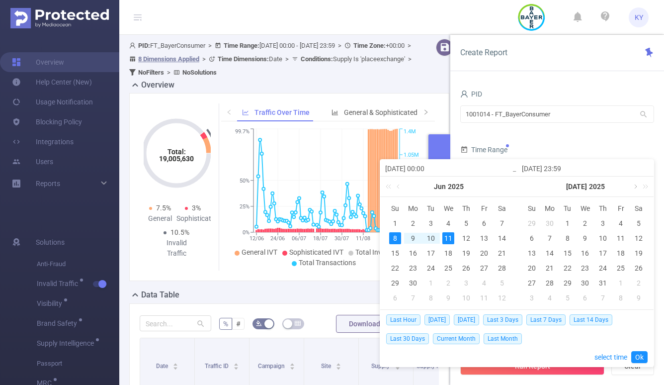
click at [636, 186] on link at bounding box center [634, 186] width 9 height 20
click at [581, 268] on div "20" at bounding box center [585, 268] width 12 height 12
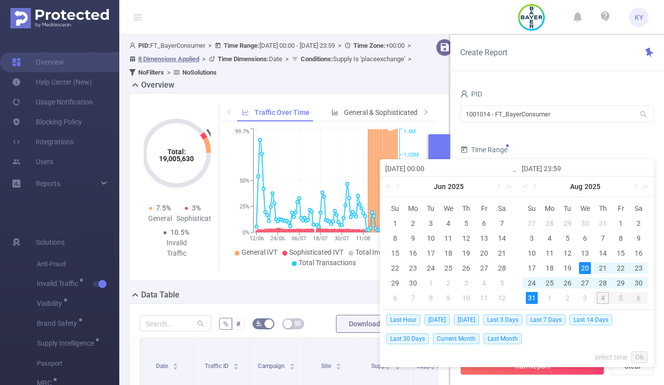
click at [533, 294] on div "31" at bounding box center [532, 298] width 12 height 12
type input "2025-08-20 00:00"
type input "2025-08-31 23:59"
type input "2025-08-20 00:00"
type input "2025-08-31 23:59"
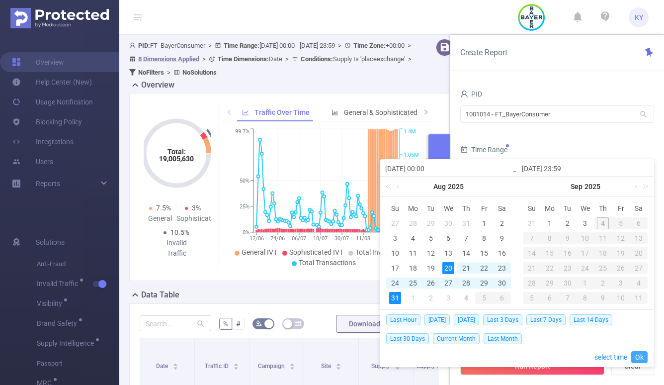
click at [640, 355] on link "Ok" at bounding box center [639, 357] width 16 height 12
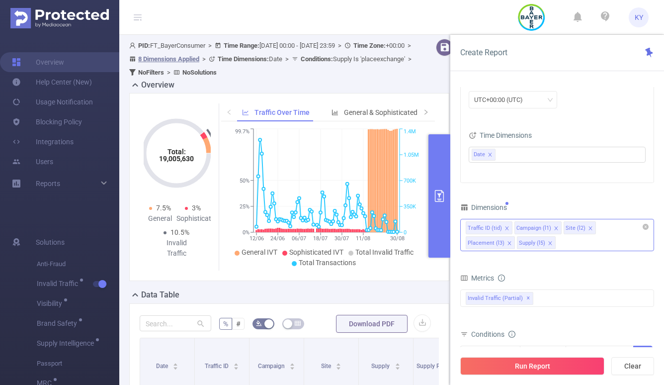
click at [519, 245] on div "Traffic ID (tid) Campaign (l1) Site (l2) Placement (l3) Supply (l5)" at bounding box center [557, 235] width 194 height 32
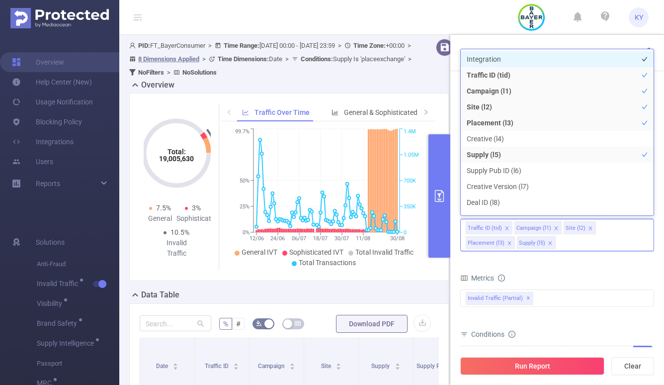
click at [499, 61] on li "Integration" at bounding box center [557, 59] width 193 height 16
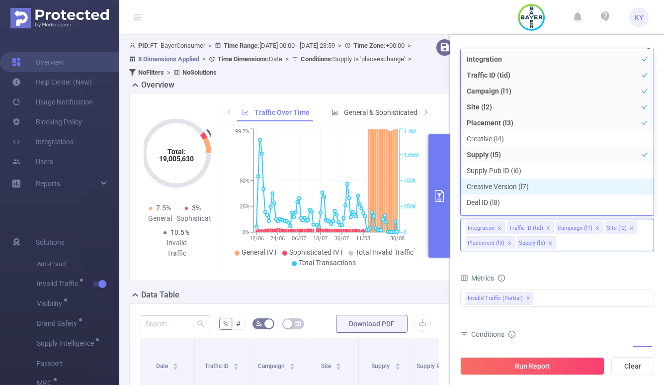
scroll to position [10, 0]
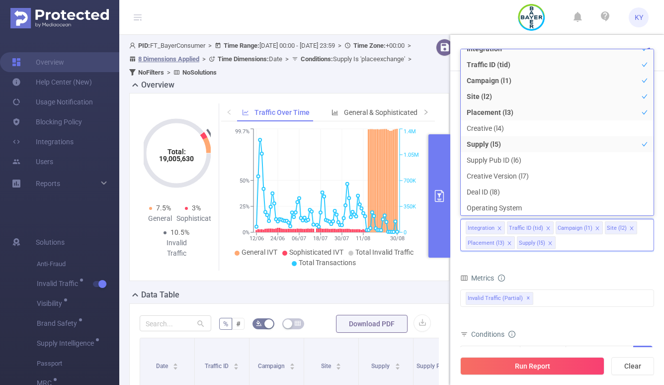
click at [562, 273] on div "Metrics" at bounding box center [557, 279] width 194 height 16
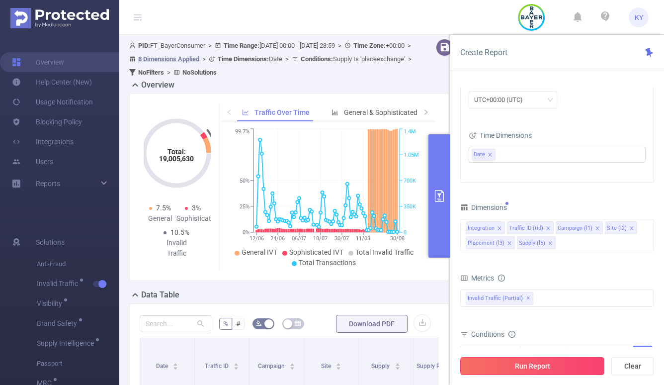
click at [556, 357] on button "Run Report" at bounding box center [532, 366] width 144 height 18
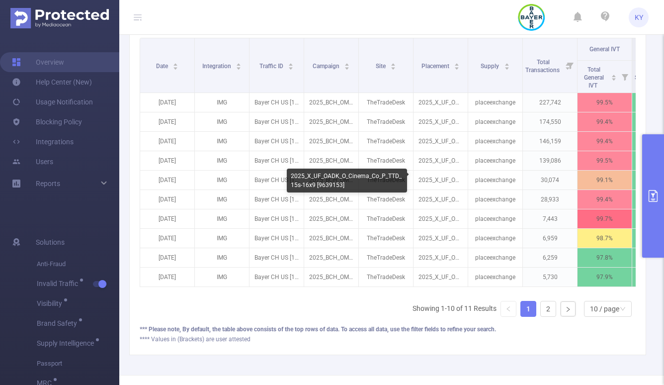
click at [330, 185] on div "2025_X_UF_OADK_O_Cinema_Co_P_TTD_15s-16x9 [9639153]" at bounding box center [347, 180] width 120 height 24
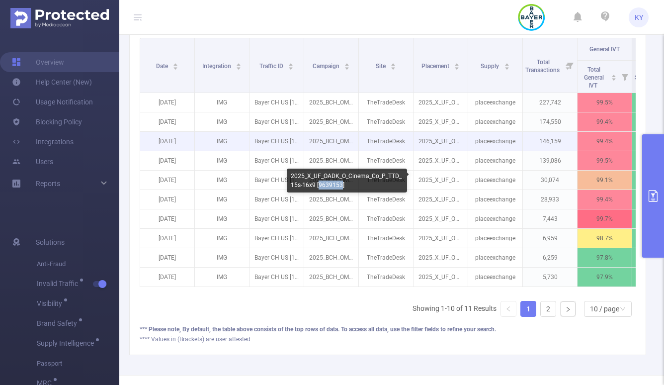
copy div "9639153"
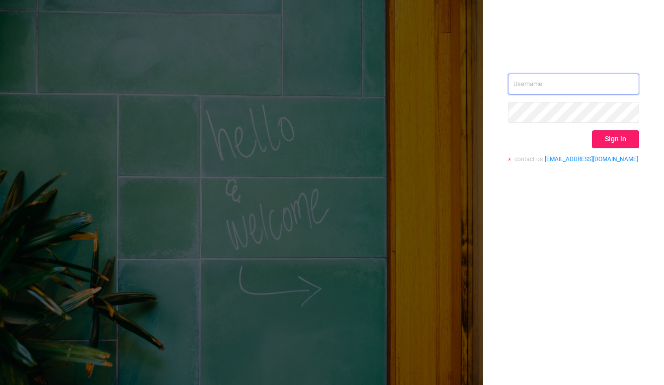
type input "[EMAIL_ADDRESS][DOMAIN_NAME]"
click at [626, 143] on button "Sign in" at bounding box center [615, 139] width 47 height 18
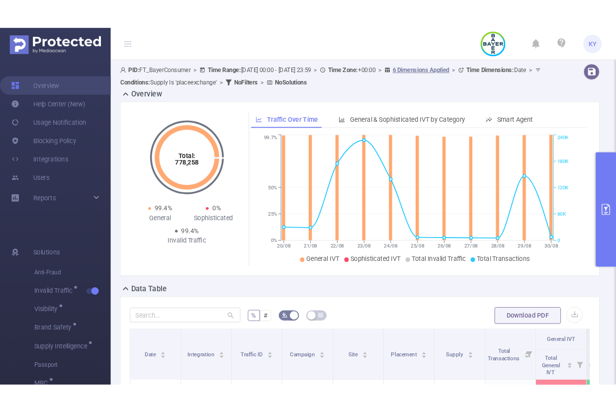
scroll to position [286, 0]
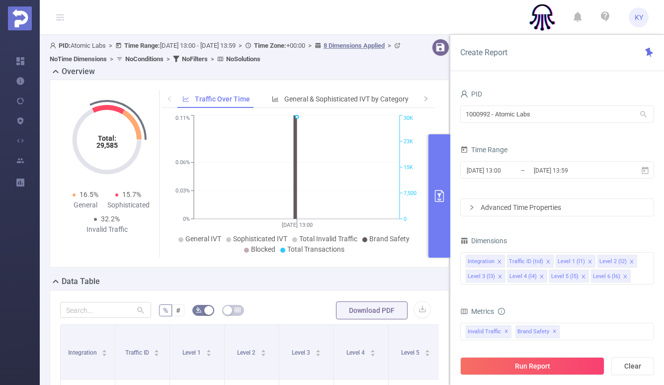
click at [440, 242] on button "primary" at bounding box center [439, 195] width 22 height 123
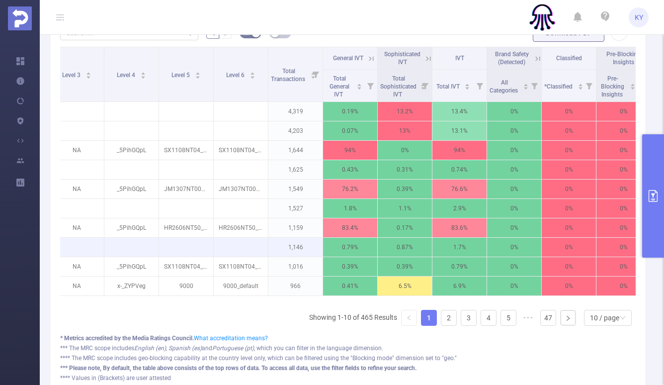
scroll to position [0, 239]
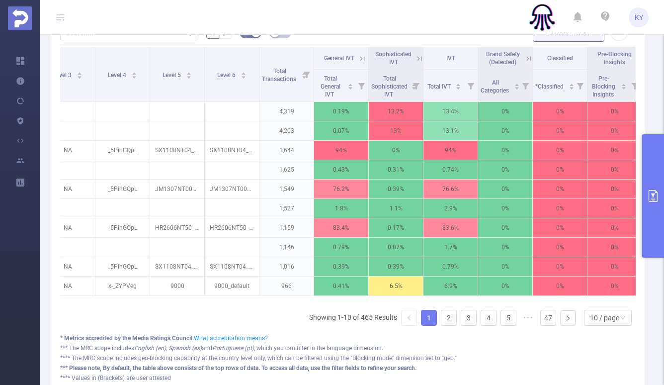
click at [360, 62] on icon at bounding box center [362, 58] width 9 height 9
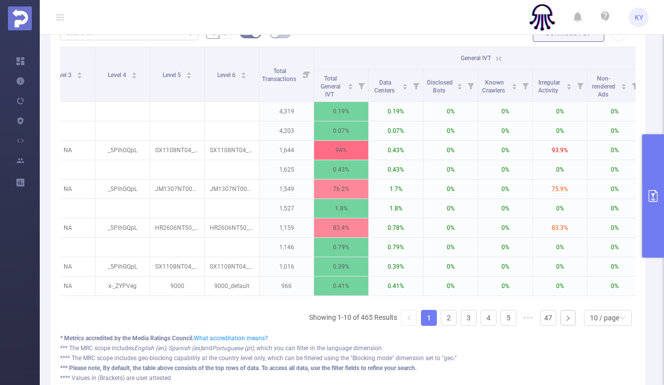
click at [648, 230] on button "primary" at bounding box center [653, 195] width 22 height 123
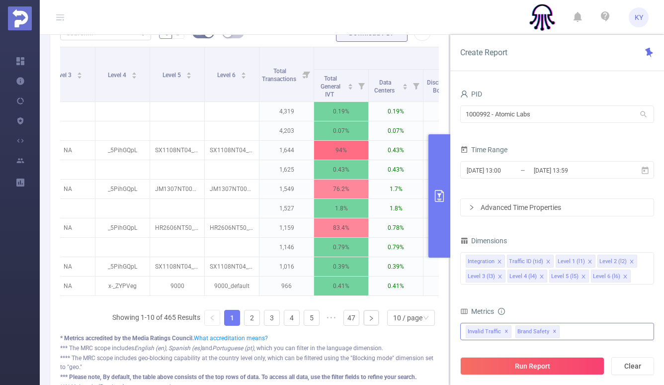
click at [575, 332] on div "Invalid Traffic ✕ Brand Safety ✕" at bounding box center [557, 331] width 194 height 17
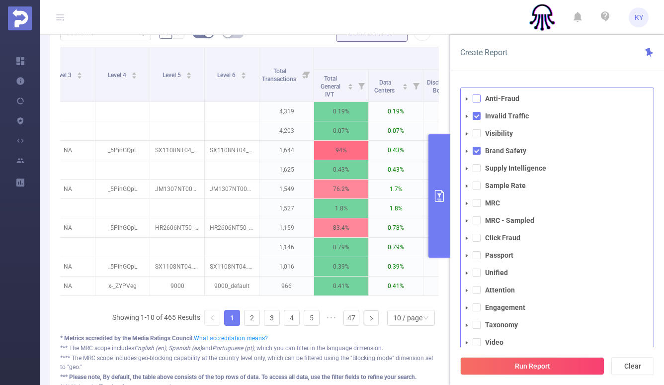
click at [479, 101] on span at bounding box center [477, 98] width 8 height 8
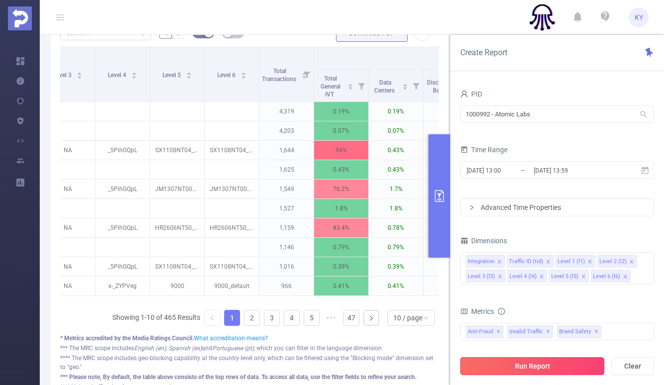
click at [548, 361] on button "Run Report" at bounding box center [532, 366] width 144 height 18
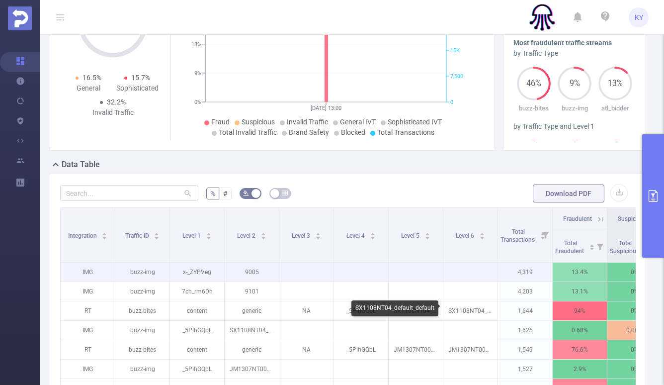
scroll to position [117, 0]
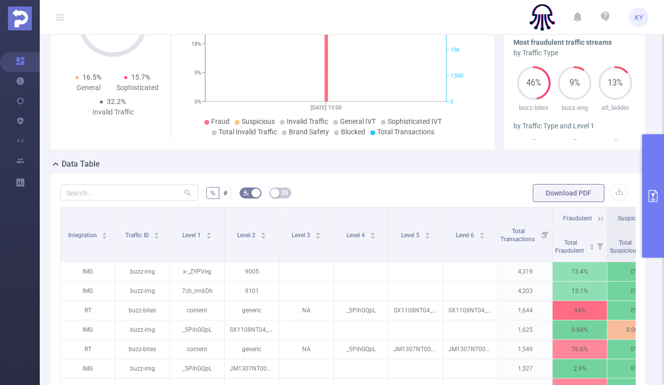
click at [601, 217] on icon at bounding box center [600, 218] width 9 height 9
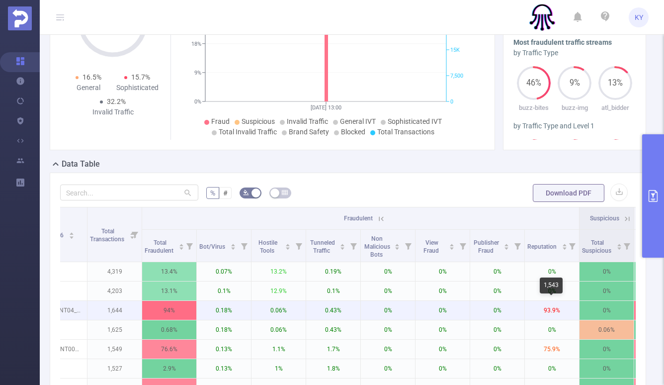
scroll to position [0, 821]
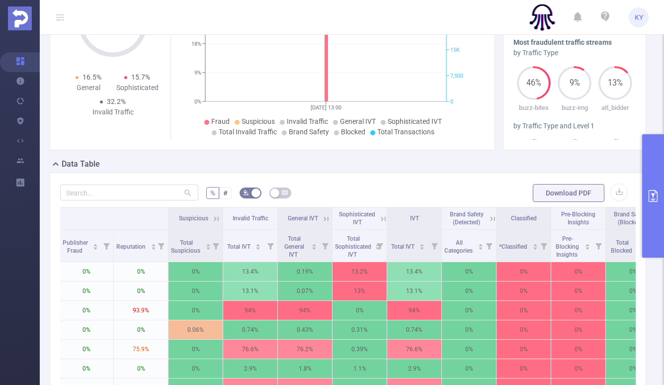
click at [326, 217] on icon at bounding box center [326, 218] width 9 height 9
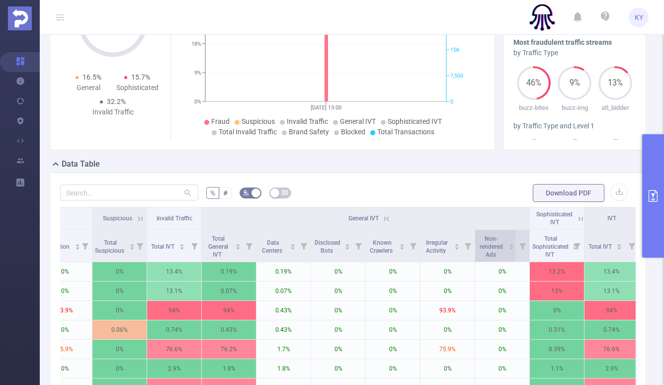
scroll to position [0, 901]
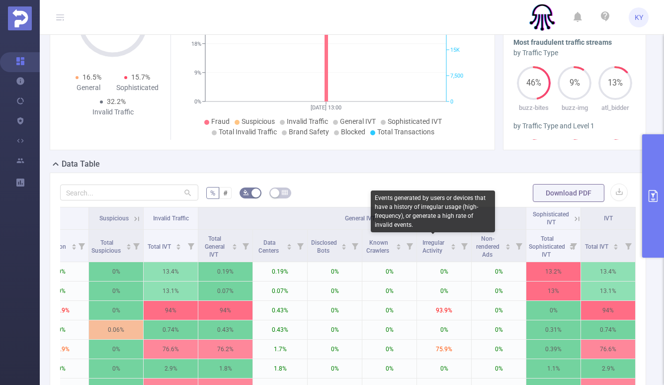
click at [435, 203] on div "Events generated by users or devices that have a history of irregular usage (hi…" at bounding box center [433, 211] width 124 height 42
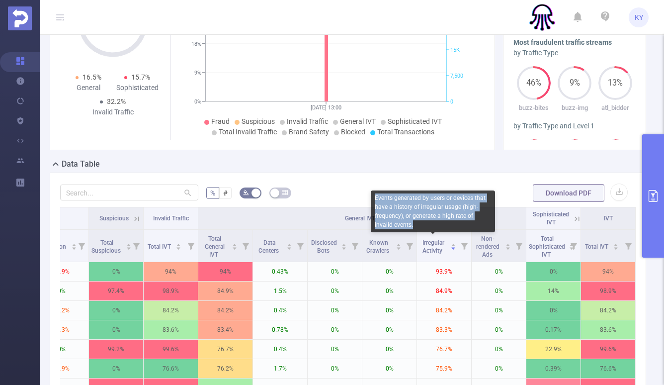
click at [435, 203] on div "Events generated by users or devices that have a history of irregular usage (hi…" at bounding box center [433, 211] width 124 height 42
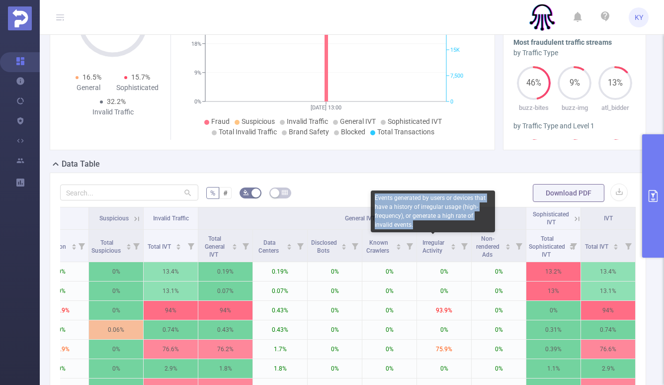
copy div "Events generated by users or devices that have a history of irregular usage (hi…"
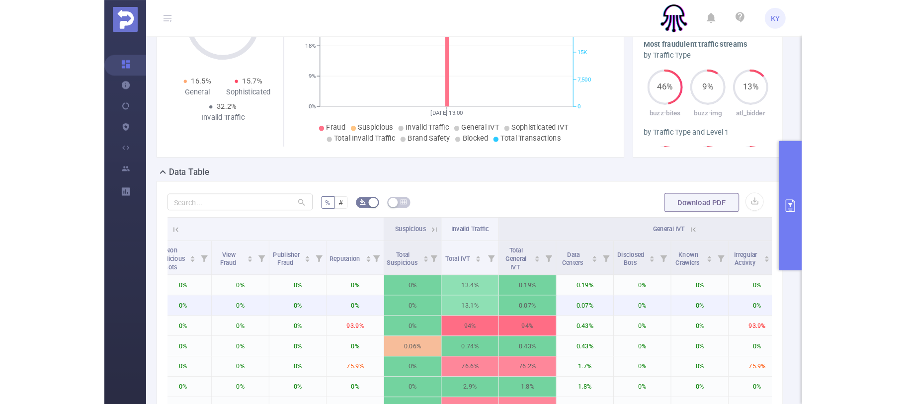
scroll to position [0, 450]
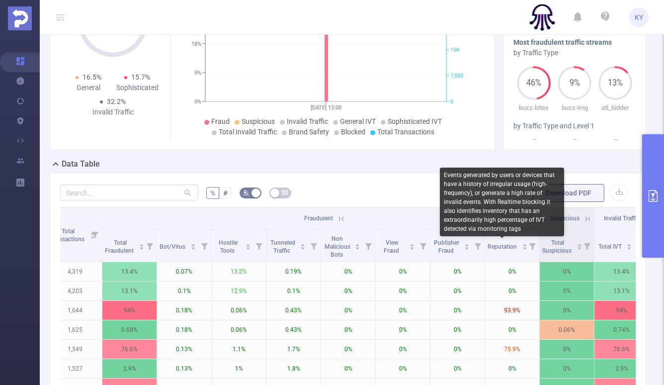
click at [491, 222] on div "Events generated by users or devices that have a history of irregular usage (hi…" at bounding box center [502, 201] width 124 height 69
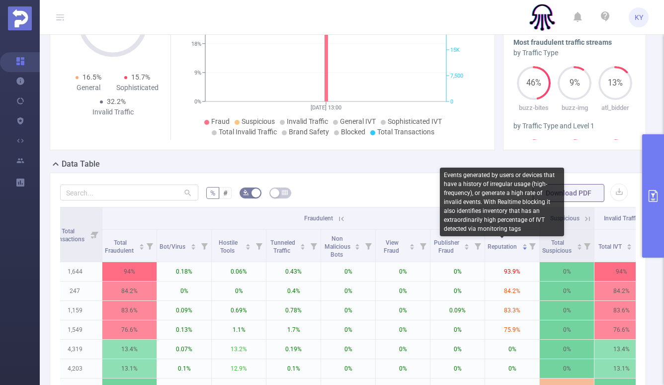
click at [491, 222] on div "Events generated by users or devices that have a history of irregular usage (hi…" at bounding box center [502, 201] width 124 height 69
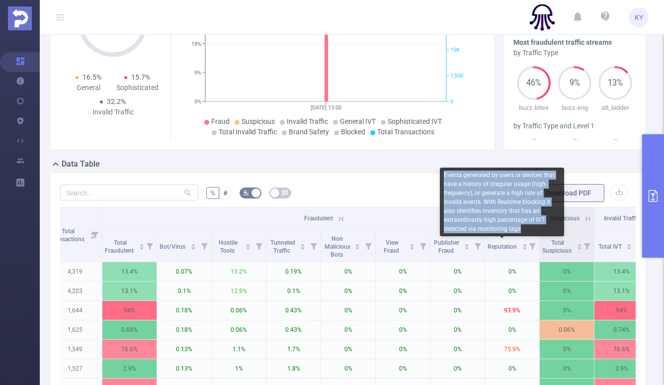
copy div "Events generated by users or devices that have a history of irregular usage (hi…"
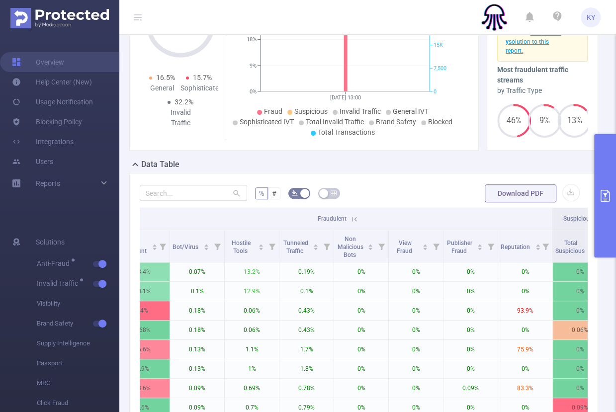
scroll to position [0, 0]
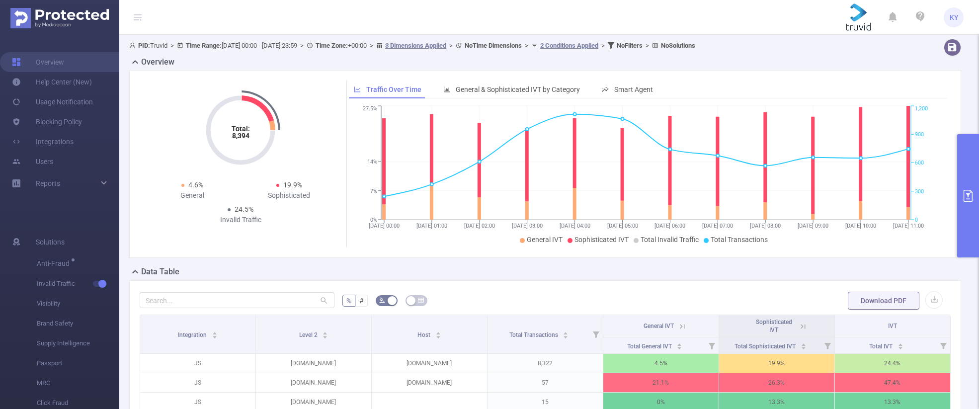
scroll to position [16, 0]
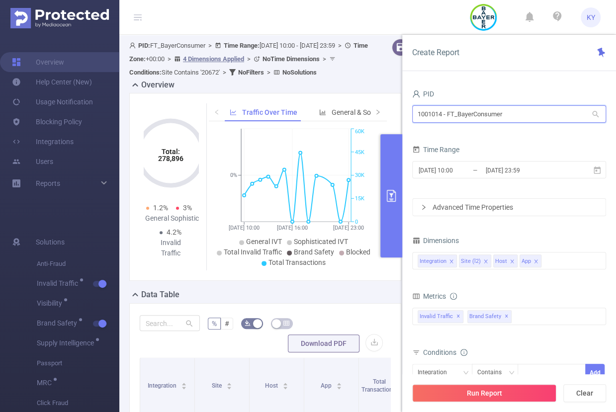
click at [484, 116] on input "1001014 - FT_BayerConsumer" at bounding box center [509, 113] width 194 height 17
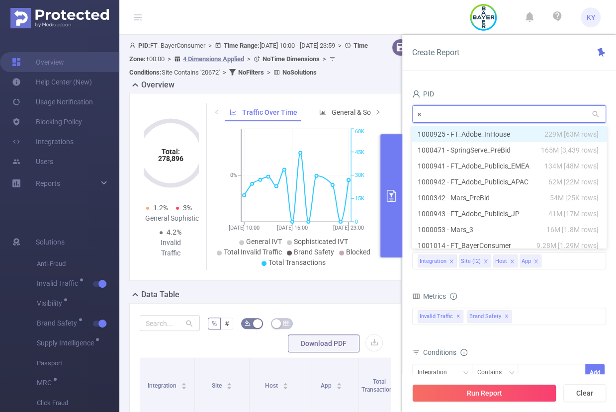
type input "sp"
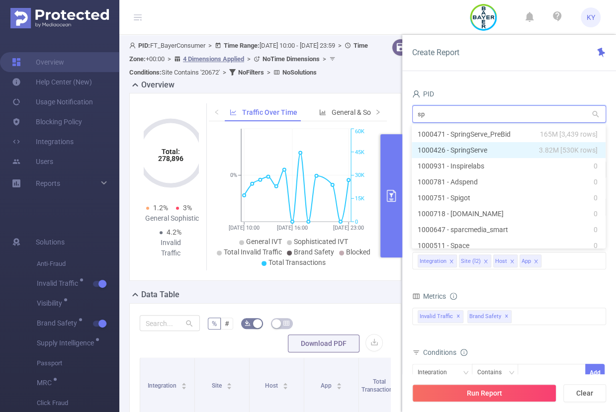
click at [482, 153] on li "1000426 - SpringServe 3.82M [530K rows]" at bounding box center [508, 150] width 194 height 16
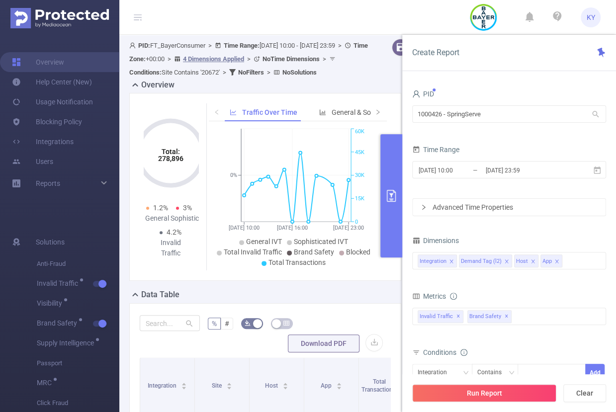
click at [592, 396] on button "Clear" at bounding box center [584, 393] width 43 height 18
type input "[DATE] 12:00"
type input "[DATE] 12:59"
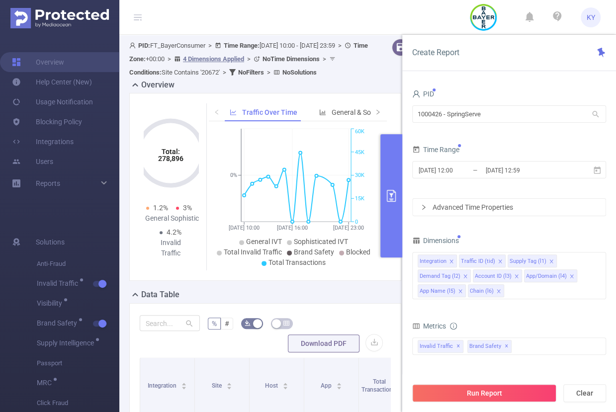
drag, startPoint x: 564, startPoint y: 361, endPoint x: 494, endPoint y: 291, distance: 98.4
click at [496, 291] on icon "icon: close" at bounding box center [498, 291] width 5 height 5
click at [500, 293] on div "Integration Traffic ID (tid) Supply Tag (l1) Demand Tag (l2) Account ID (l3) Ap…" at bounding box center [509, 275] width 194 height 47
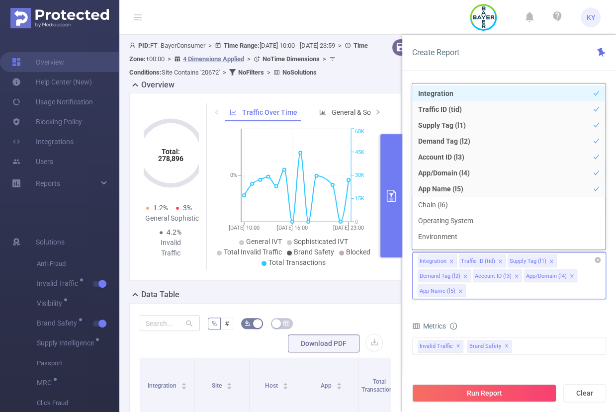
drag, startPoint x: 494, startPoint y: 291, endPoint x: 466, endPoint y: 274, distance: 33.4
click at [466, 274] on icon "icon: close" at bounding box center [465, 276] width 5 height 5
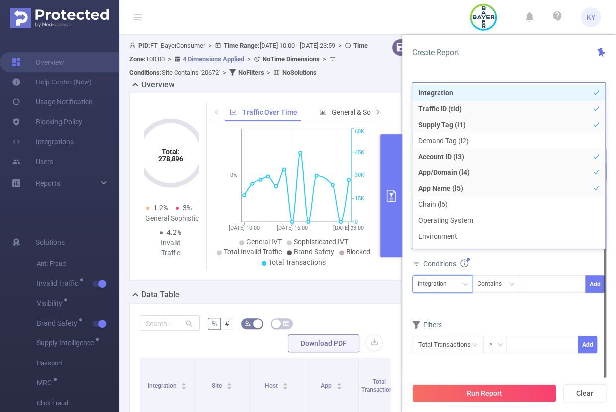
drag, startPoint x: 466, startPoint y: 274, endPoint x: 446, endPoint y: 286, distance: 22.5
click at [446, 286] on div "Integration" at bounding box center [435, 284] width 36 height 16
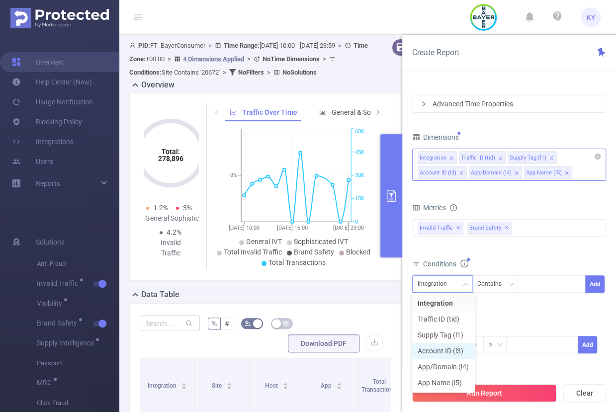
click at [460, 355] on li "Account ID (l3)" at bounding box center [442, 351] width 63 height 16
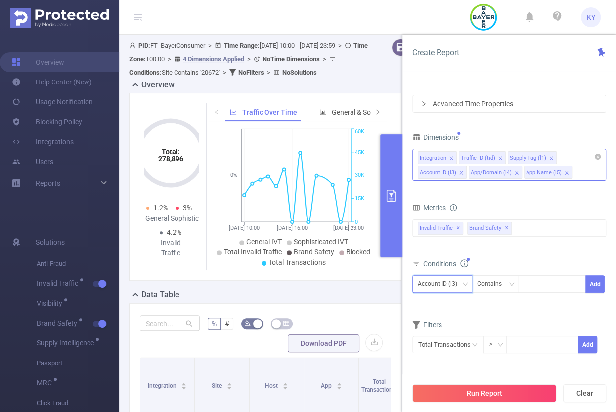
click at [544, 286] on div at bounding box center [552, 284] width 58 height 16
type input "xite"
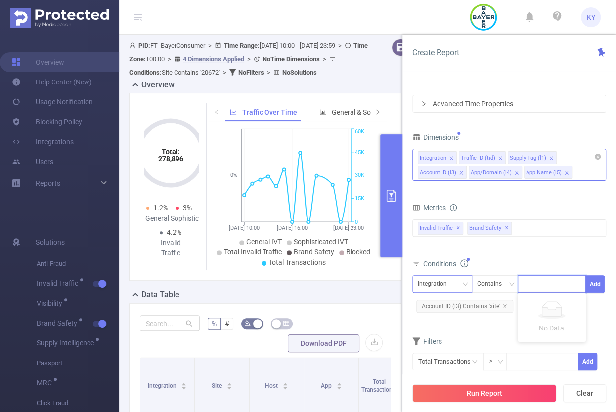
click at [502, 396] on button "Run Report" at bounding box center [484, 393] width 144 height 18
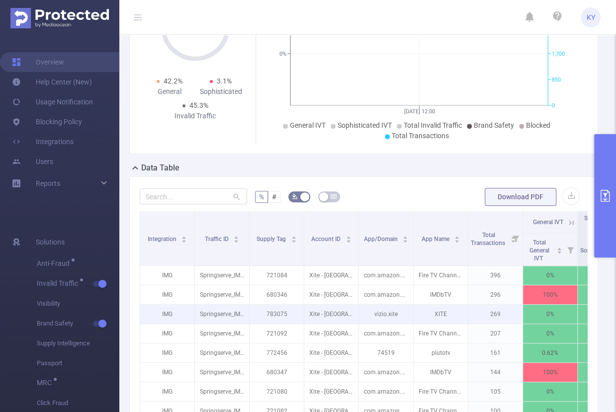
scroll to position [175, 0]
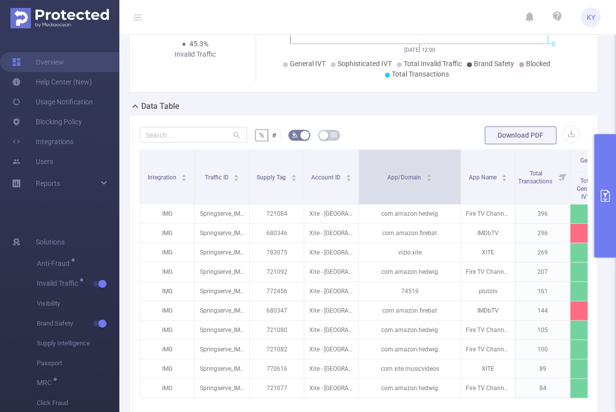
drag, startPoint x: 411, startPoint y: 190, endPoint x: 458, endPoint y: 193, distance: 47.3
click at [458, 193] on span at bounding box center [460, 177] width 5 height 54
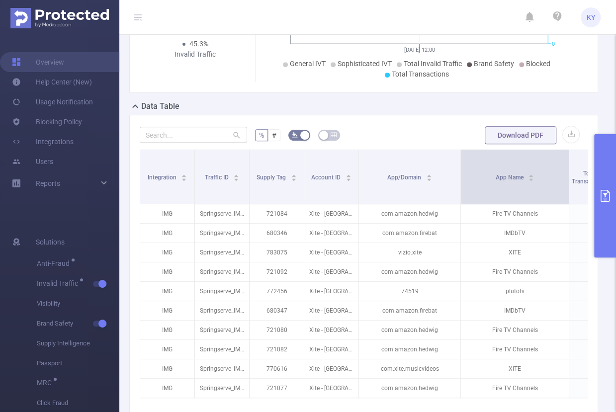
drag, startPoint x: 513, startPoint y: 191, endPoint x: 567, endPoint y: 192, distance: 53.7
click at [567, 192] on span at bounding box center [568, 177] width 5 height 54
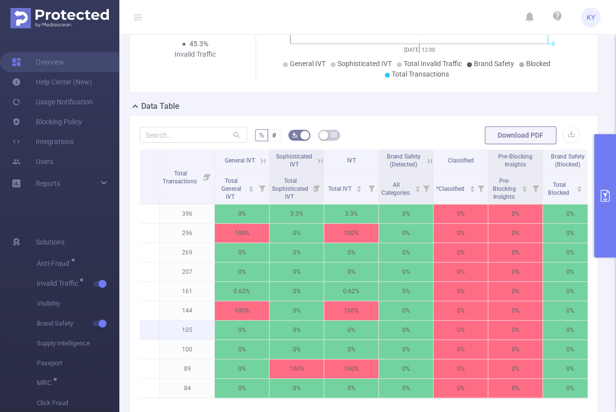
scroll to position [0, 410]
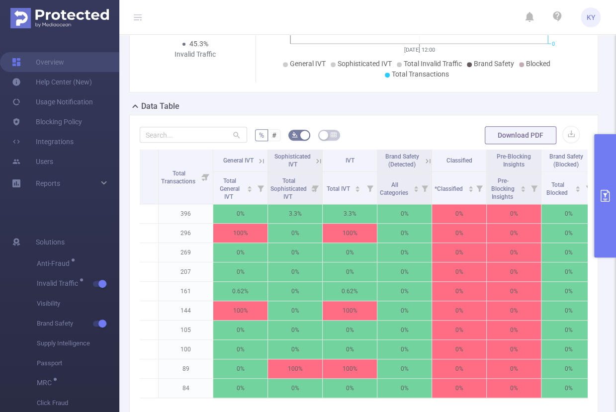
click at [260, 159] on icon at bounding box center [261, 161] width 4 height 4
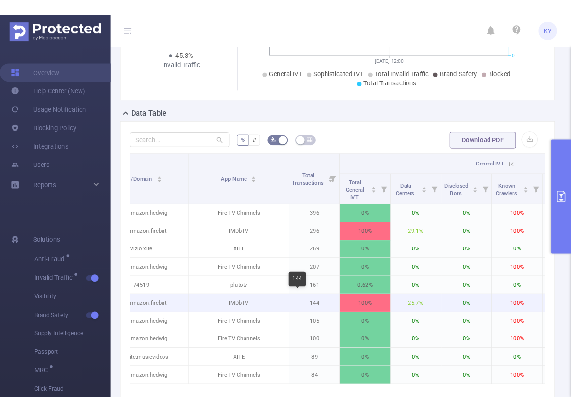
scroll to position [0, 66]
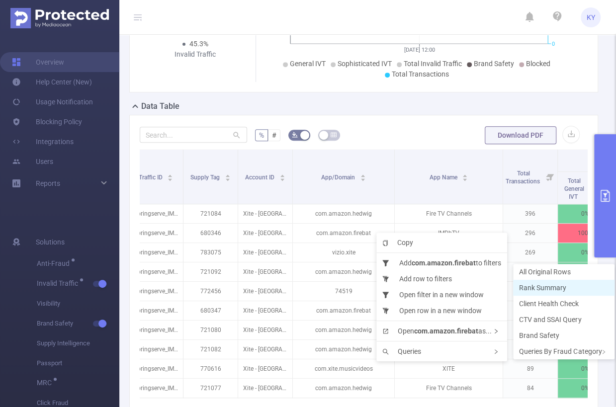
click at [538, 285] on span "Rank Summary" at bounding box center [542, 288] width 47 height 8
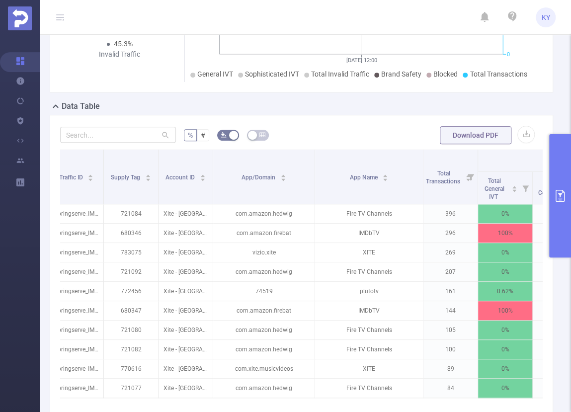
click at [563, 201] on icon "primary" at bounding box center [560, 196] width 9 height 12
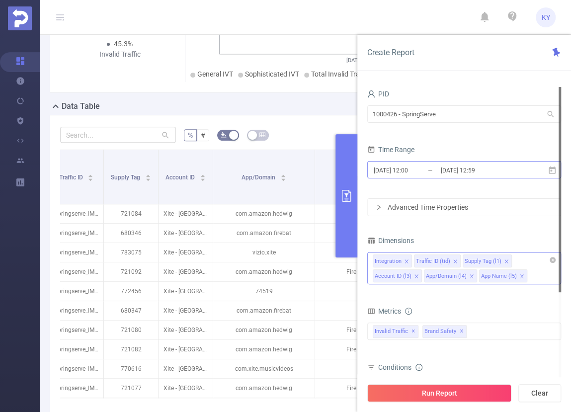
click at [496, 170] on input "2025-09-04 12:59" at bounding box center [480, 169] width 81 height 13
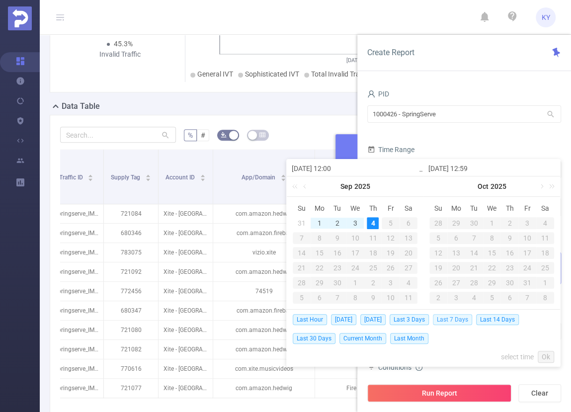
click at [463, 320] on span "Last 7 Days" at bounding box center [452, 319] width 39 height 11
type input "2025-08-28 00:00"
type input "2025-09-04 23:59"
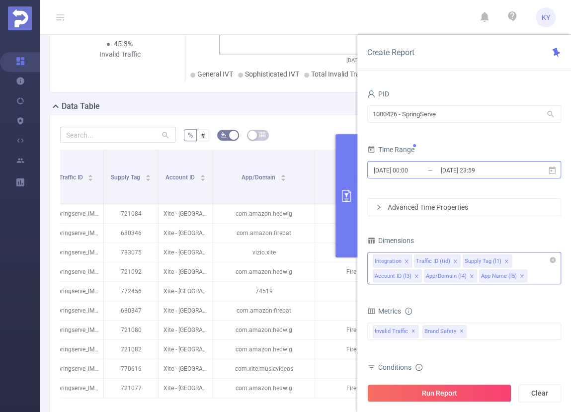
click at [464, 173] on input "2025-09-04 23:59" at bounding box center [480, 169] width 81 height 13
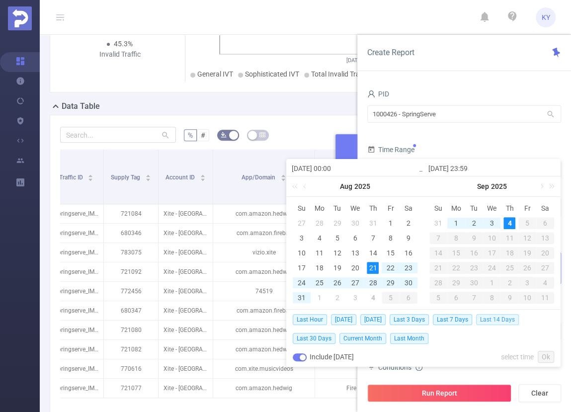
click at [489, 320] on span "Last 14 Days" at bounding box center [497, 319] width 43 height 11
type input "2025-08-21 00:00"
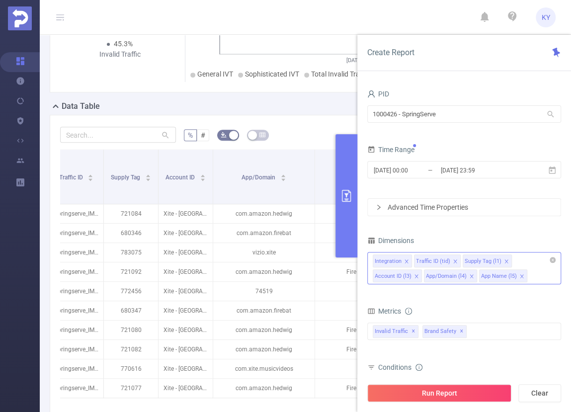
click at [529, 271] on input at bounding box center [531, 275] width 5 height 13
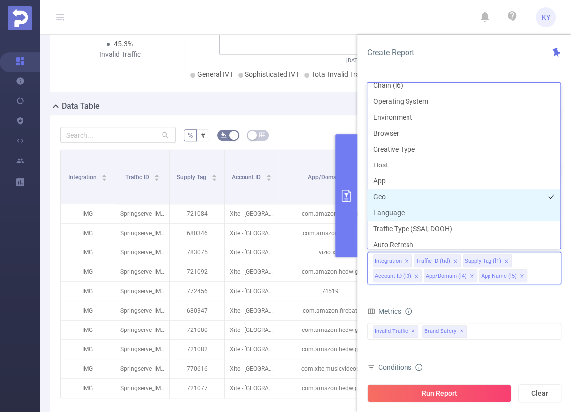
scroll to position [63, 0]
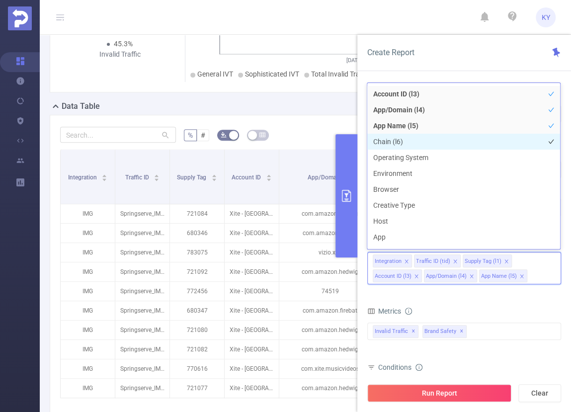
click at [407, 141] on li "Chain (l6)" at bounding box center [463, 142] width 193 height 16
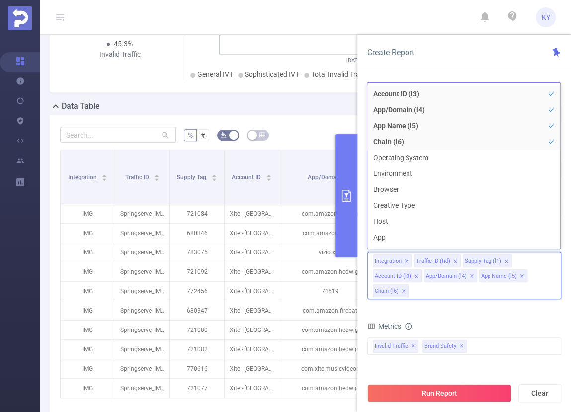
click at [481, 320] on div "Metrics" at bounding box center [464, 327] width 194 height 16
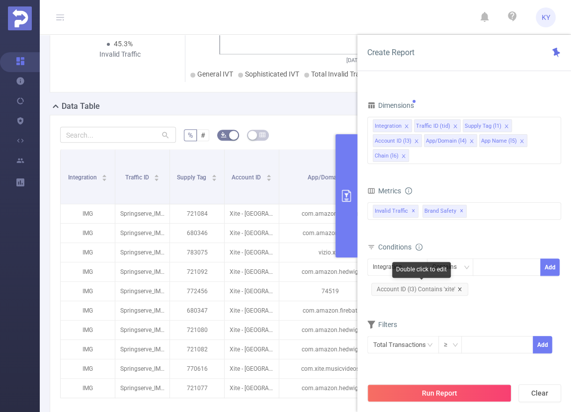
click at [460, 288] on icon "icon: close" at bounding box center [459, 289] width 5 height 5
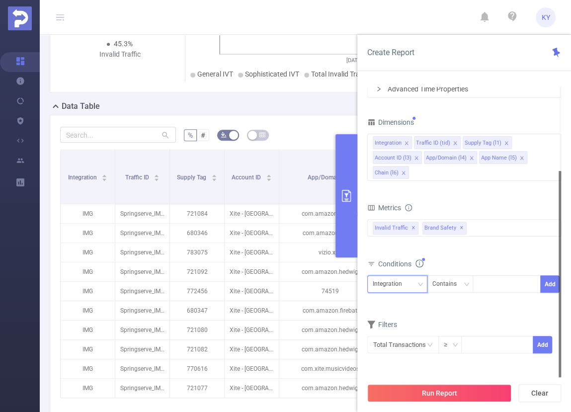
click at [394, 281] on div "Integration" at bounding box center [391, 284] width 36 height 16
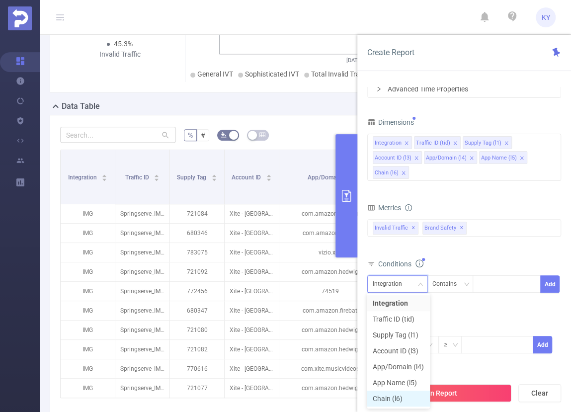
click at [400, 398] on li "Chain (l6)" at bounding box center [398, 399] width 63 height 16
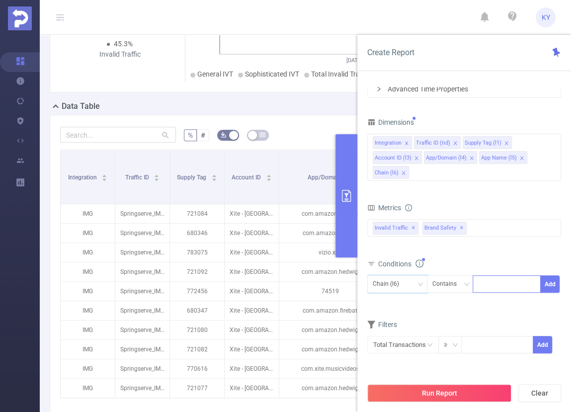
click at [494, 282] on div at bounding box center [506, 284] width 57 height 16
paste input "857137"
type input "857137"
click at [500, 303] on li "857137" at bounding box center [507, 303] width 68 height 16
click at [548, 279] on button "Add" at bounding box center [549, 283] width 19 height 17
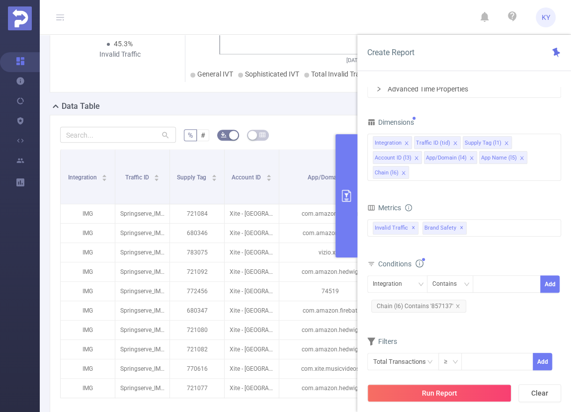
click at [464, 407] on div "Run Report Clear" at bounding box center [464, 393] width 214 height 38
click at [462, 398] on button "Run Report" at bounding box center [439, 393] width 144 height 18
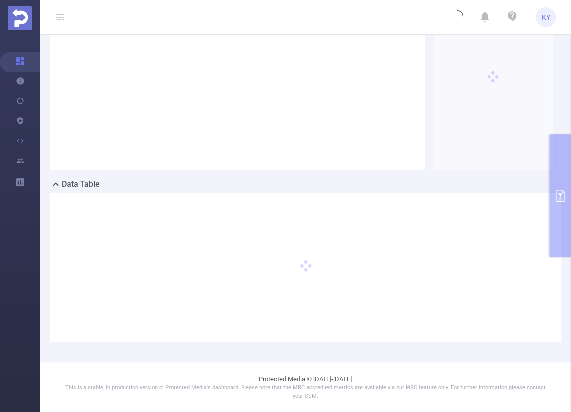
scroll to position [96, 0]
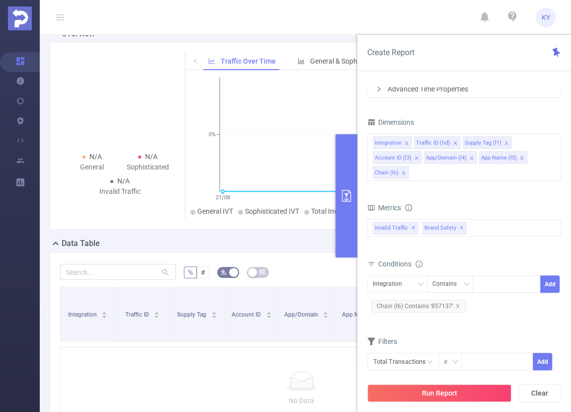
scroll to position [49, 0]
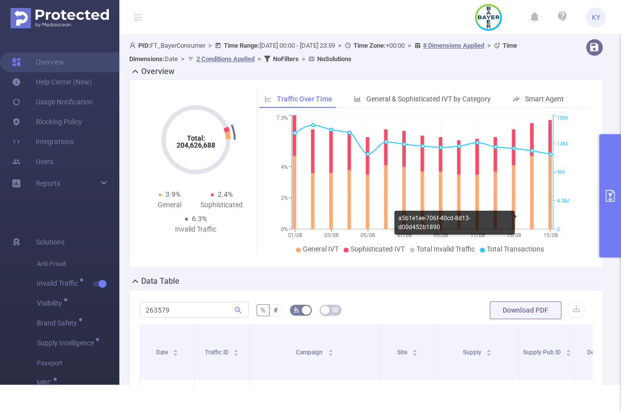
scroll to position [263, 0]
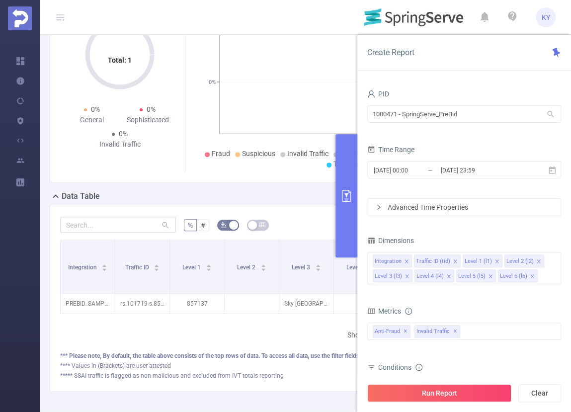
scroll to position [138, 0]
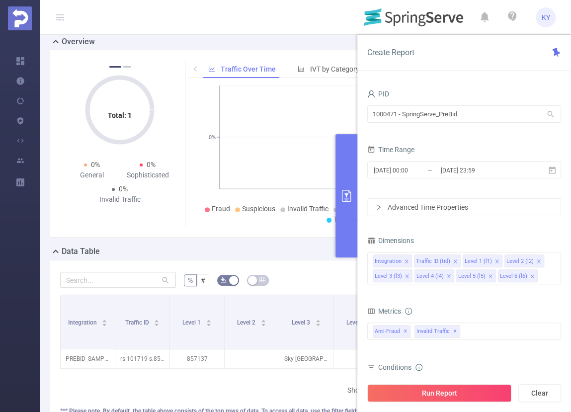
scroll to position [77, 0]
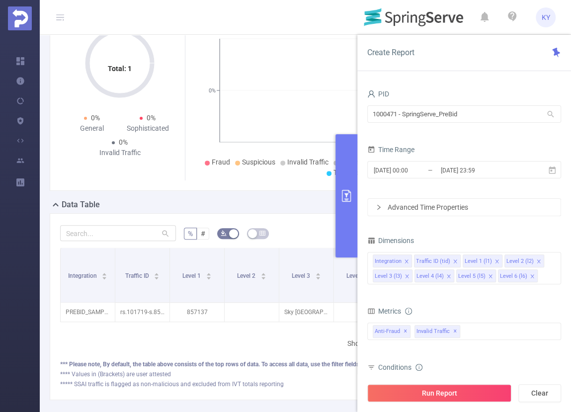
click at [338, 210] on button "primary" at bounding box center [346, 195] width 22 height 123
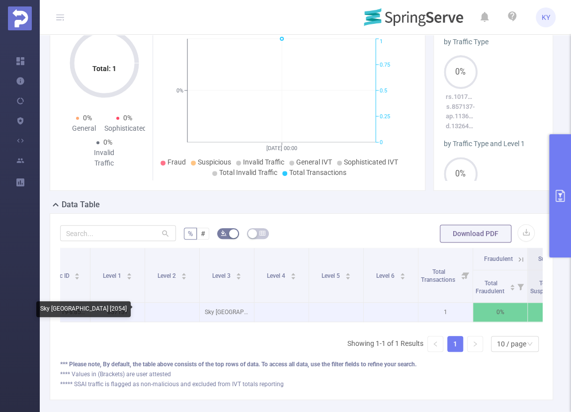
scroll to position [0, 0]
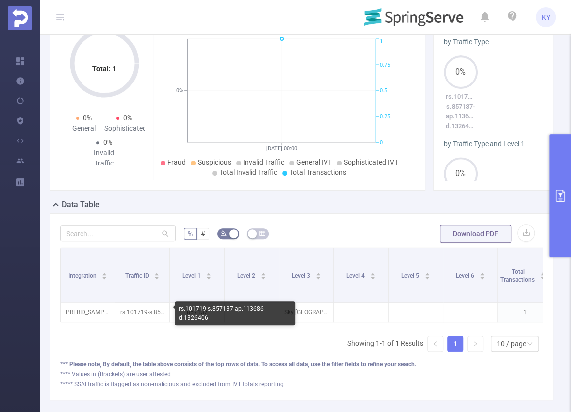
click at [193, 308] on div "rs.101719-s.857137-ap.113686-d.1326406" at bounding box center [235, 313] width 120 height 24
click at [215, 308] on div "rs.101719-s.857137-ap.113686-d.1326406" at bounding box center [235, 313] width 120 height 24
copy div "857137"
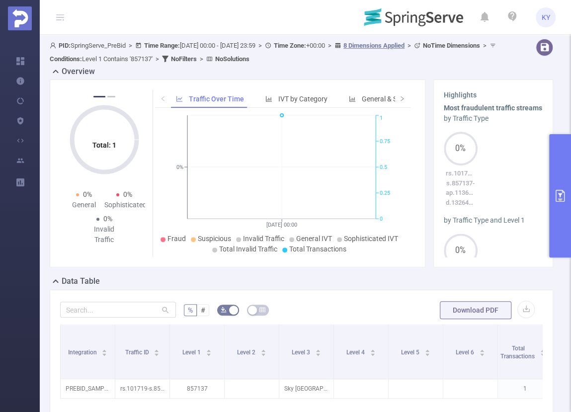
click at [172, 269] on div "Total: 1 Total: 1 0% Fraudulent 0% Suspicious 0% Invalid Traffic Total: 1 Total…" at bounding box center [301, 178] width 511 height 196
click at [550, 159] on button "primary" at bounding box center [560, 195] width 22 height 123
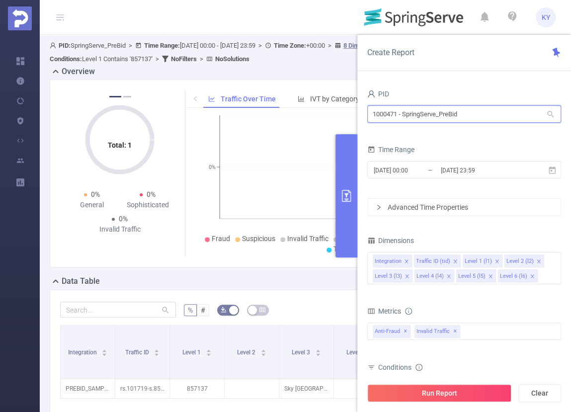
click at [449, 121] on input "1000471 - SpringServe_PreBid" at bounding box center [464, 113] width 194 height 17
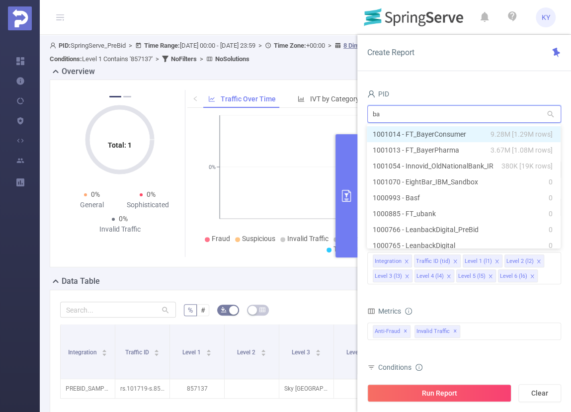
type input "bay"
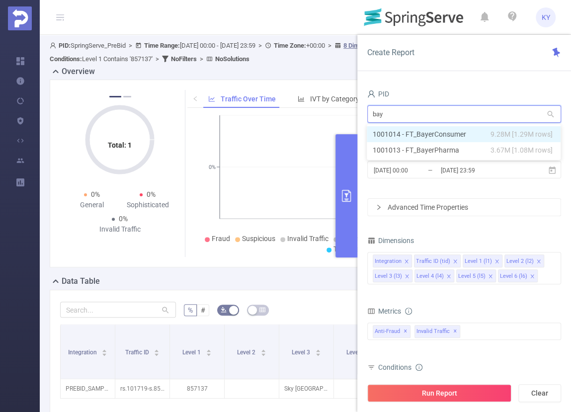
click at [465, 136] on li "1001014 - FT_BayerConsumer 9.28M [1.29M rows]" at bounding box center [464, 134] width 194 height 16
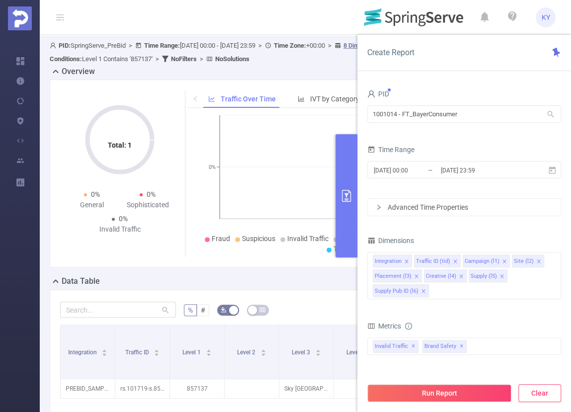
click at [540, 391] on button "Clear" at bounding box center [539, 393] width 43 height 18
type input "[DATE] 14:00"
type input "[DATE] 14:59"
click at [482, 393] on button "Run Report" at bounding box center [439, 393] width 144 height 18
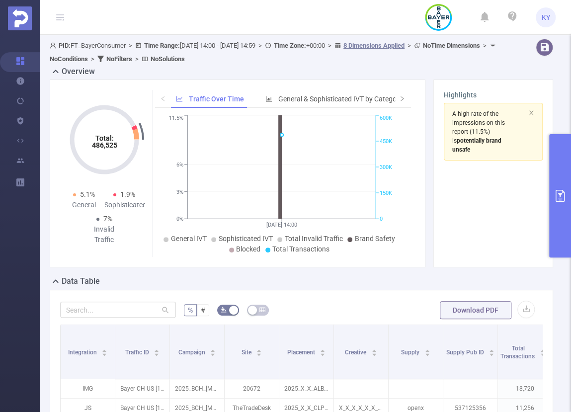
click at [555, 208] on button "primary" at bounding box center [560, 195] width 22 height 123
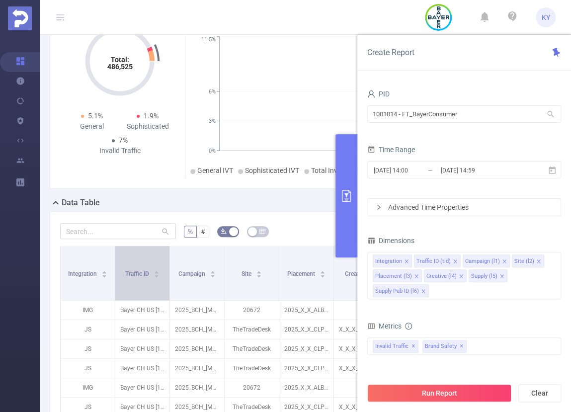
scroll to position [79, 0]
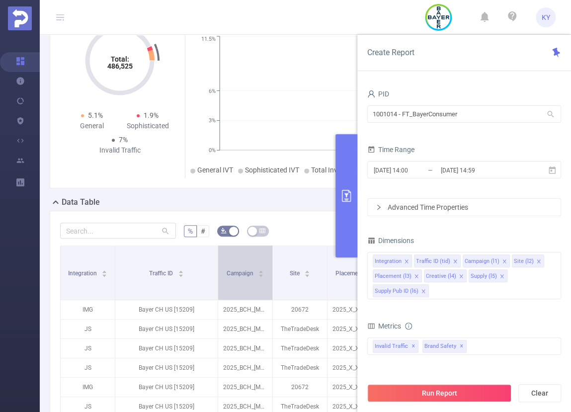
drag, startPoint x: 169, startPoint y: 265, endPoint x: 217, endPoint y: 263, distance: 48.2
click at [217, 263] on span at bounding box center [217, 272] width 5 height 54
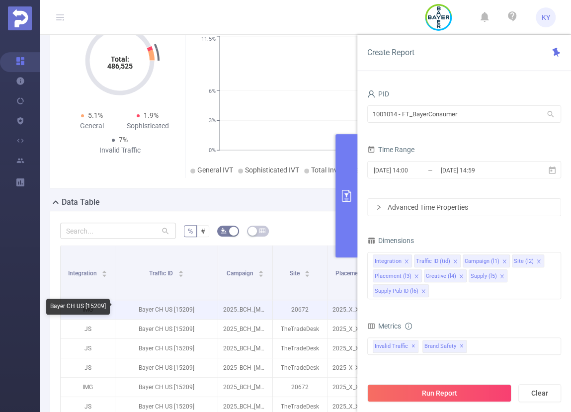
click at [179, 302] on p "Bayer CH US [15209]" at bounding box center [166, 309] width 102 height 19
click at [181, 304] on p "Bayer CH US [15209]" at bounding box center [166, 309] width 102 height 19
click at [182, 306] on p "Bayer CH US [15209]" at bounding box center [166, 309] width 102 height 19
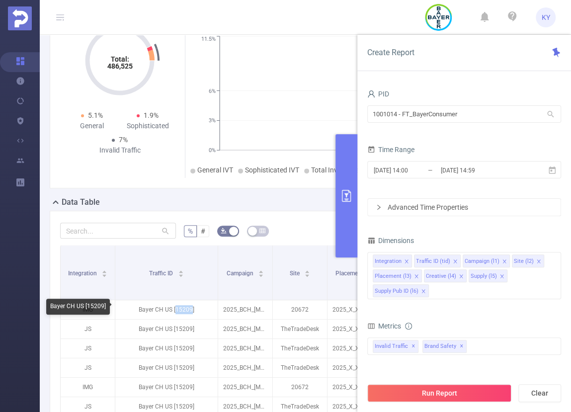
copy p "15209"
click at [498, 320] on div "Metrics" at bounding box center [464, 327] width 194 height 16
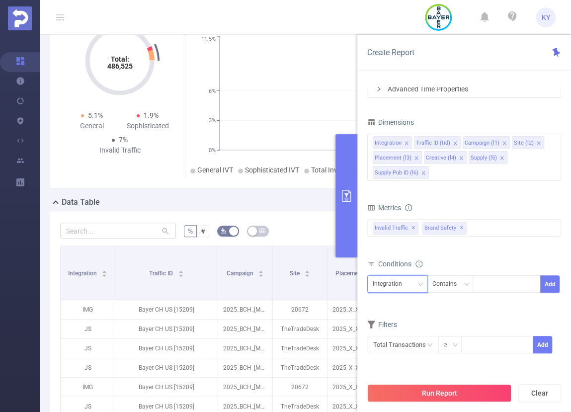
click at [390, 286] on div "Integration" at bounding box center [391, 284] width 36 height 16
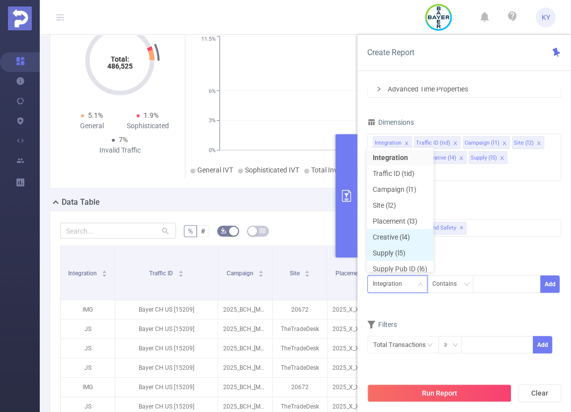
scroll to position [5, 0]
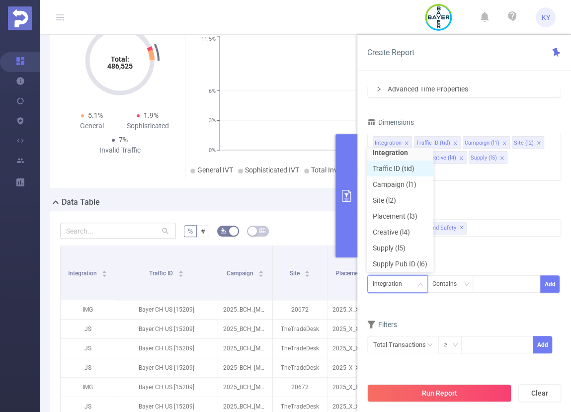
click at [406, 168] on li "Traffic ID (tid)" at bounding box center [400, 169] width 67 height 16
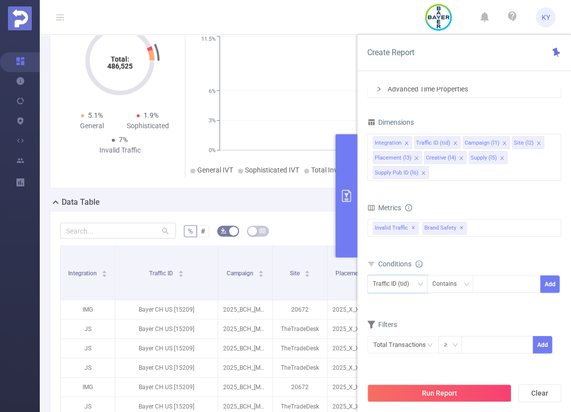
click at [493, 295] on div "Traffic ID (tid) Contains Add" at bounding box center [464, 286] width 194 height 22
click at [495, 290] on div at bounding box center [506, 284] width 57 height 16
paste input "15209"
type input "15209"
click at [497, 304] on li "15209" at bounding box center [507, 303] width 68 height 16
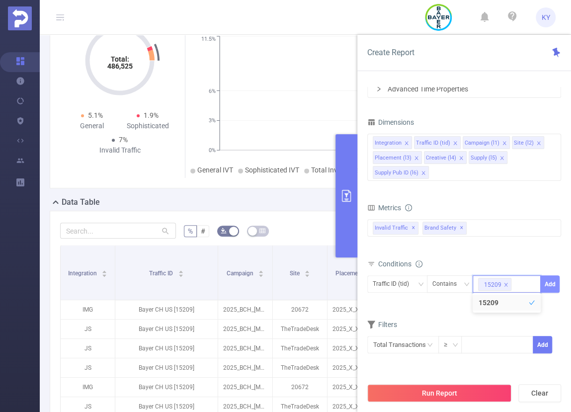
click at [553, 282] on button "Add" at bounding box center [549, 283] width 19 height 17
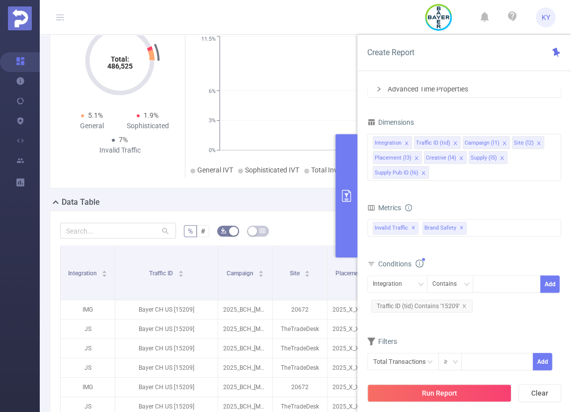
click at [500, 260] on div "Conditions" at bounding box center [464, 265] width 194 height 16
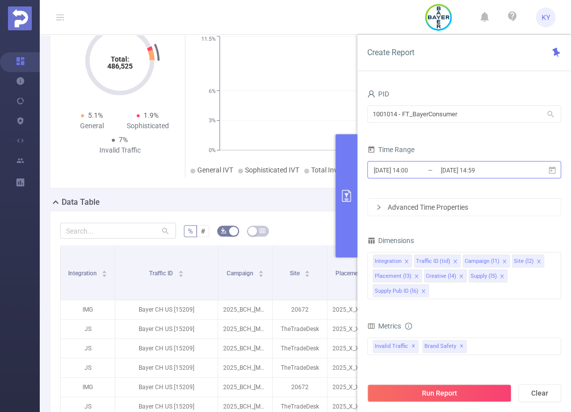
click at [464, 165] on input "2025-09-04 14:59" at bounding box center [480, 169] width 81 height 13
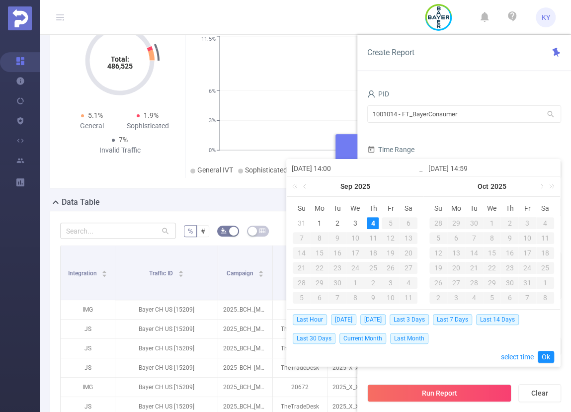
click at [307, 189] on link at bounding box center [305, 186] width 9 height 20
click at [307, 188] on link at bounding box center [305, 186] width 9 height 20
click at [301, 222] on div "1" at bounding box center [302, 223] width 12 height 12
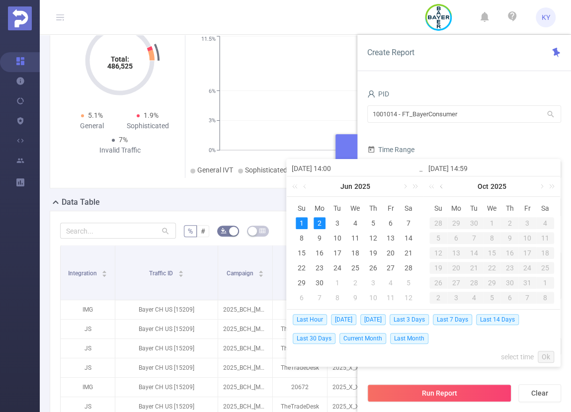
click at [442, 186] on link at bounding box center [442, 186] width 9 height 20
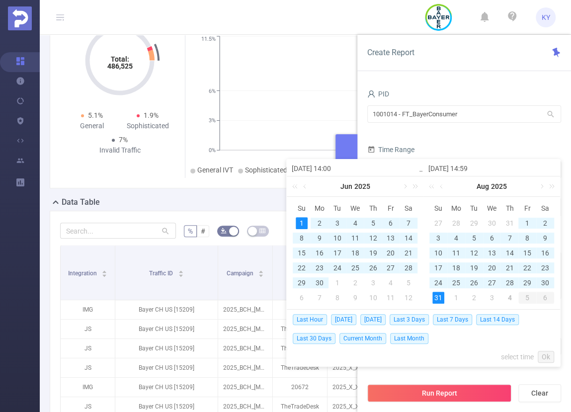
click at [440, 296] on div "31" at bounding box center [438, 298] width 12 height 12
type input "2025-06-01 14:00"
type input "2025-08-31 14:59"
type input "2025-06-01 14:00"
type input "2025-08-31 14:59"
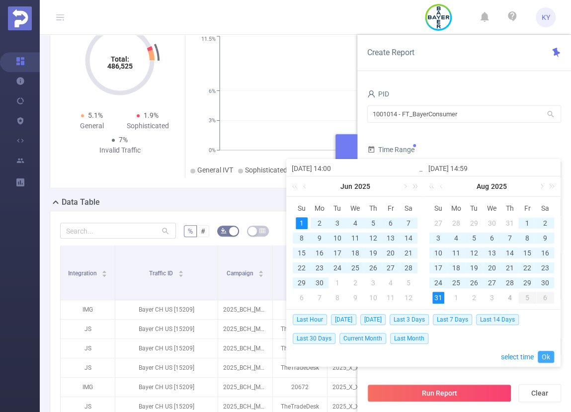
click at [545, 360] on link "Ok" at bounding box center [546, 357] width 16 height 12
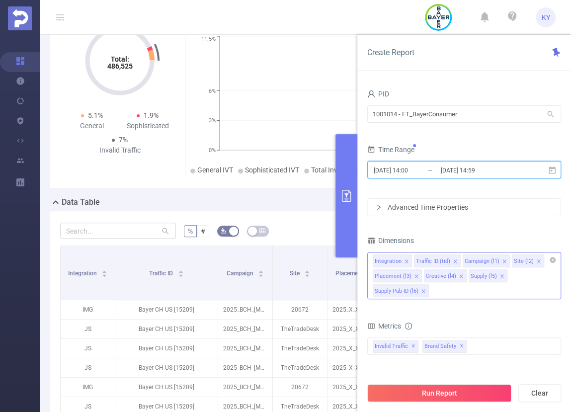
click at [421, 291] on icon "icon: close" at bounding box center [422, 290] width 3 height 3
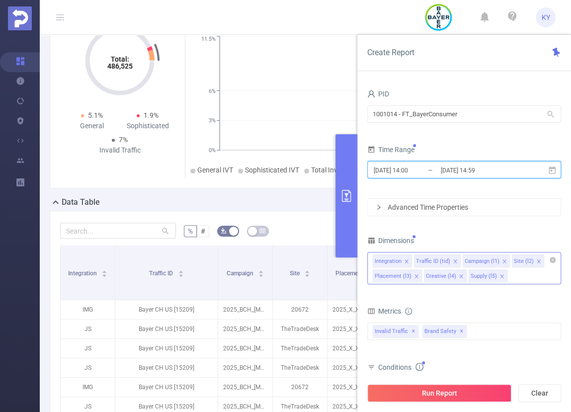
click at [414, 277] on icon "icon: close" at bounding box center [415, 275] width 3 height 3
click at [408, 274] on icon "icon: close" at bounding box center [409, 276] width 5 height 5
click at [406, 261] on icon "icon: close" at bounding box center [406, 261] width 5 height 5
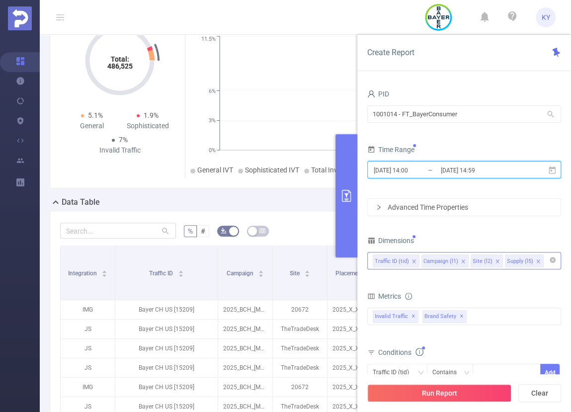
click at [461, 259] on icon "icon: close" at bounding box center [463, 261] width 5 height 5
click at [447, 262] on li "Site (l2)" at bounding box center [437, 260] width 32 height 13
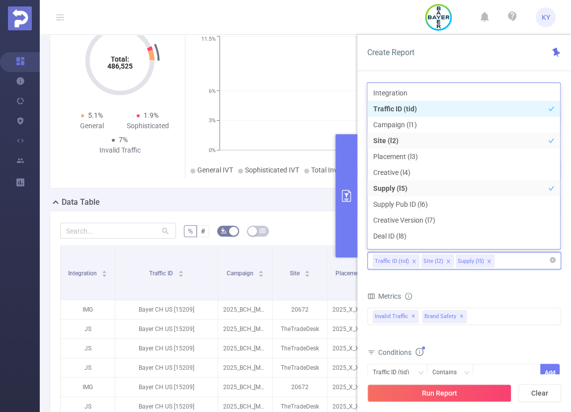
click at [446, 262] on icon "icon: close" at bounding box center [448, 261] width 5 height 5
click at [452, 260] on icon "icon: close" at bounding box center [454, 261] width 5 height 5
click at [462, 286] on form "Dimensions Traffic ID (tid) Metrics Total Fraudulent Bot/Virus Hostile Tools Tu…" at bounding box center [464, 353] width 194 height 238
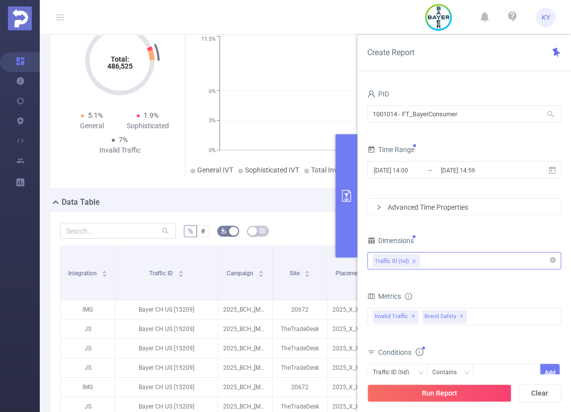
click at [444, 211] on div "Advanced Time Properties" at bounding box center [464, 207] width 193 height 17
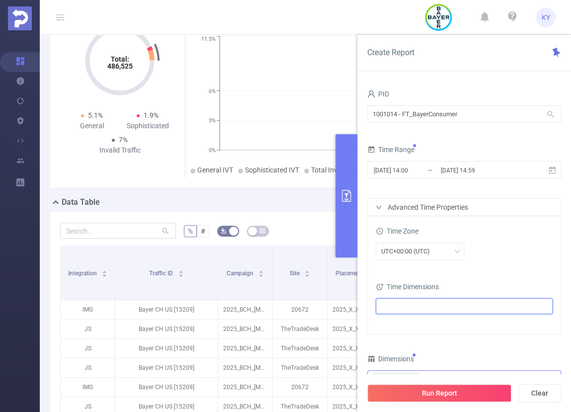
click at [431, 304] on ul at bounding box center [460, 306] width 163 height 15
click at [382, 342] on icon "icon: caret-down" at bounding box center [383, 341] width 5 height 5
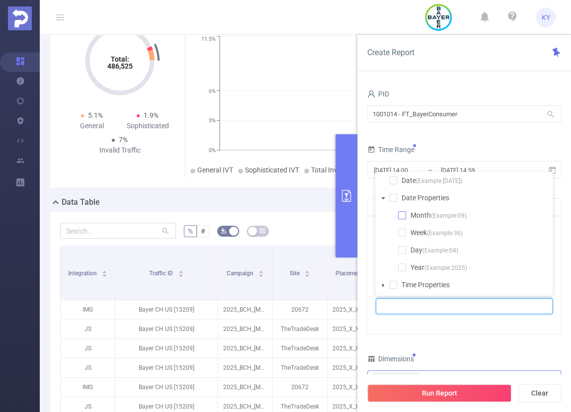
click at [406, 218] on span at bounding box center [402, 215] width 8 height 8
click at [428, 394] on button "Run Report" at bounding box center [439, 393] width 144 height 18
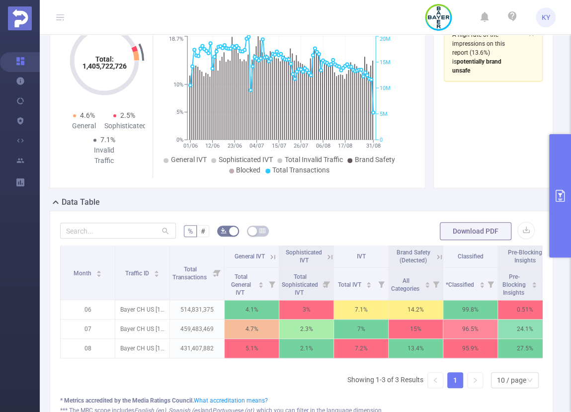
click at [247, 380] on div "Month Traffic ID Total Transactions General IVT Sophisticated IVT IVT Brand Saf…" at bounding box center [301, 320] width 483 height 151
drag, startPoint x: 162, startPoint y: 369, endPoint x: 378, endPoint y: 357, distance: 216.5
click at [368, 364] on div "Month Traffic ID Total Transactions General IVT Sophisticated IVT IVT Brand Saf…" at bounding box center [301, 320] width 483 height 151
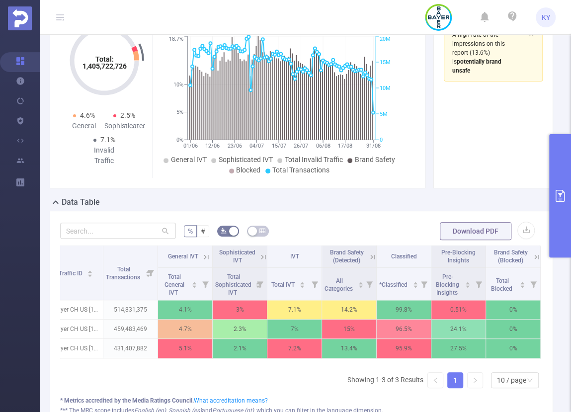
click at [465, 261] on div "Pre-Blocking Insights" at bounding box center [458, 256] width 49 height 16
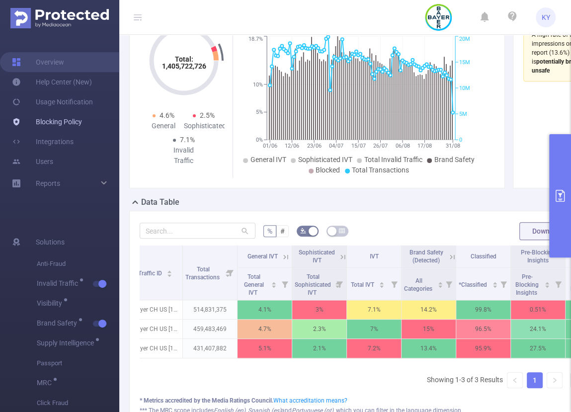
click at [29, 127] on link "Blocking Policy" at bounding box center [47, 122] width 70 height 20
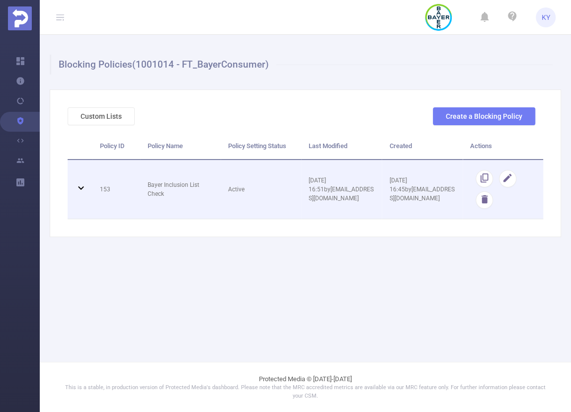
click at [173, 179] on td "Bayer Inclusion List Check" at bounding box center [180, 190] width 81 height 60
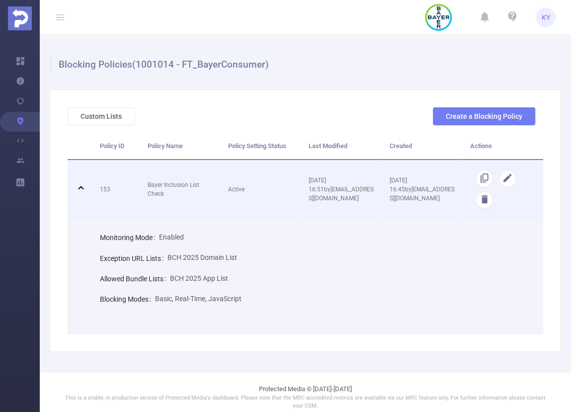
click at [173, 177] on td "Bayer Inclusion List Check" at bounding box center [180, 190] width 81 height 60
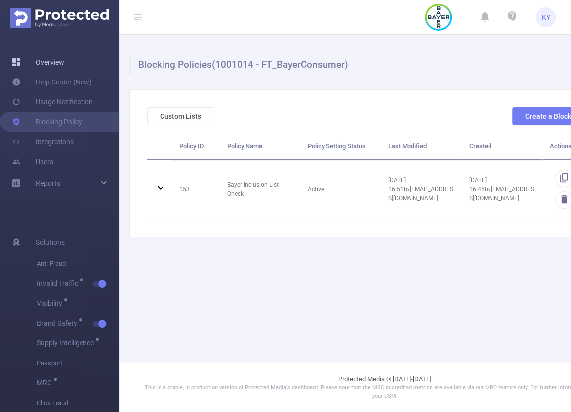
click at [24, 64] on link "Overview" at bounding box center [38, 62] width 52 height 20
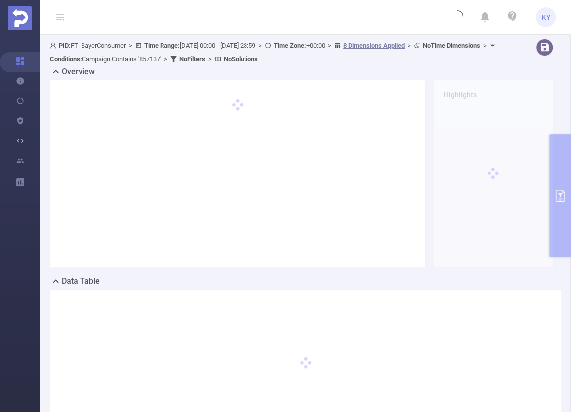
type input "[DATE] 00:00"
type input "[DATE] 23:59"
